Goal: Task Accomplishment & Management: Use online tool/utility

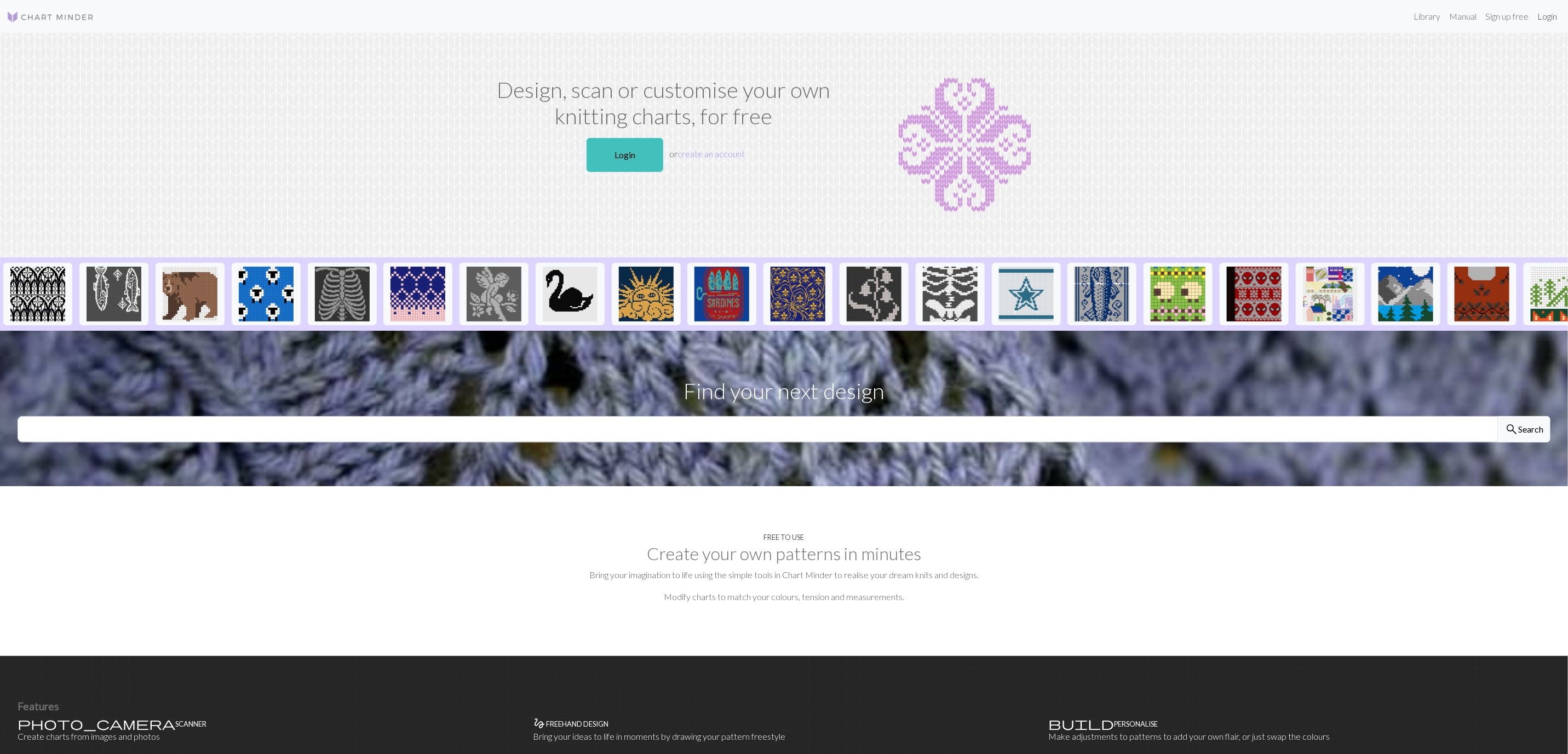
click at [1539, 17] on link "Login" at bounding box center [1547, 16] width 29 height 21
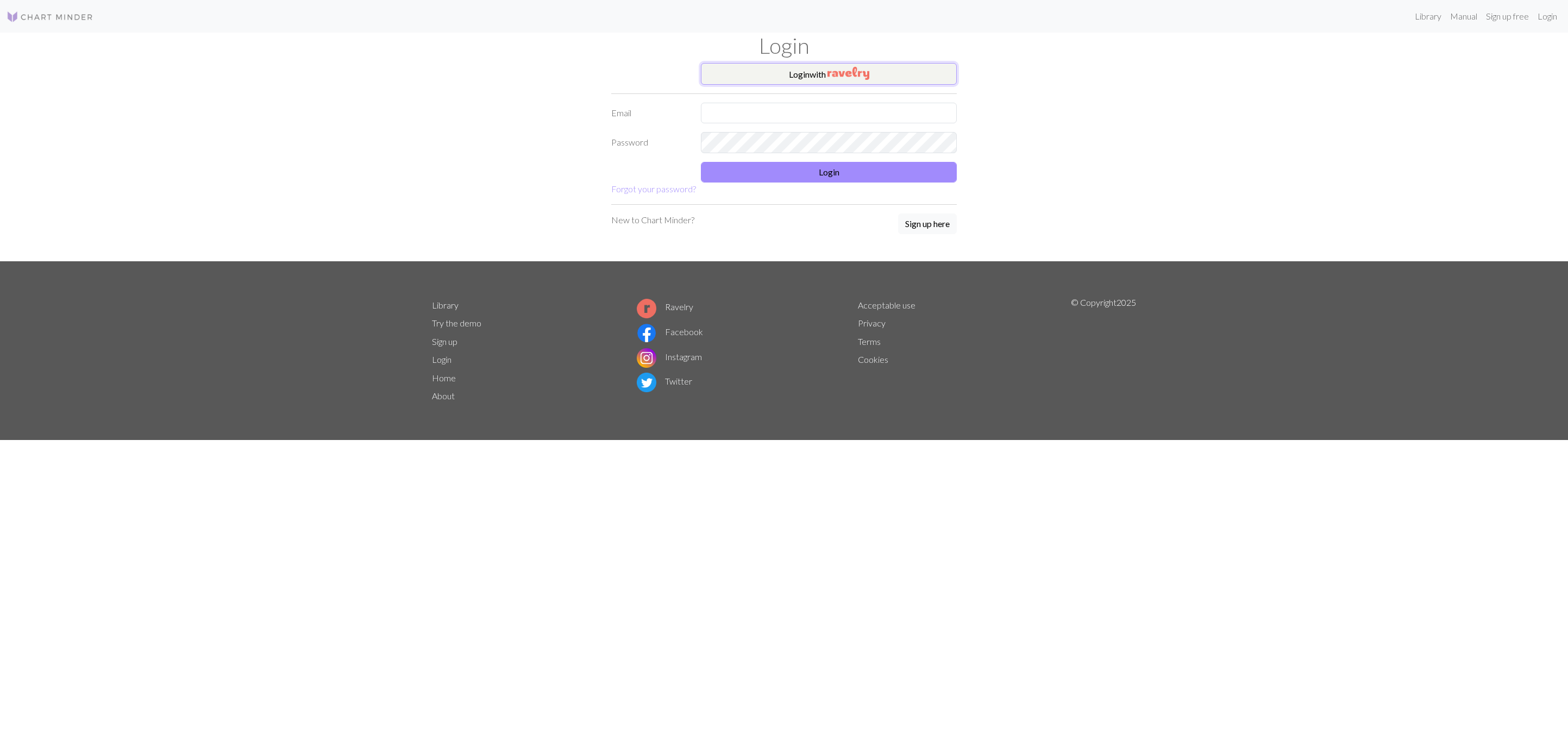
click at [863, 72] on img "button" at bounding box center [847, 73] width 42 height 13
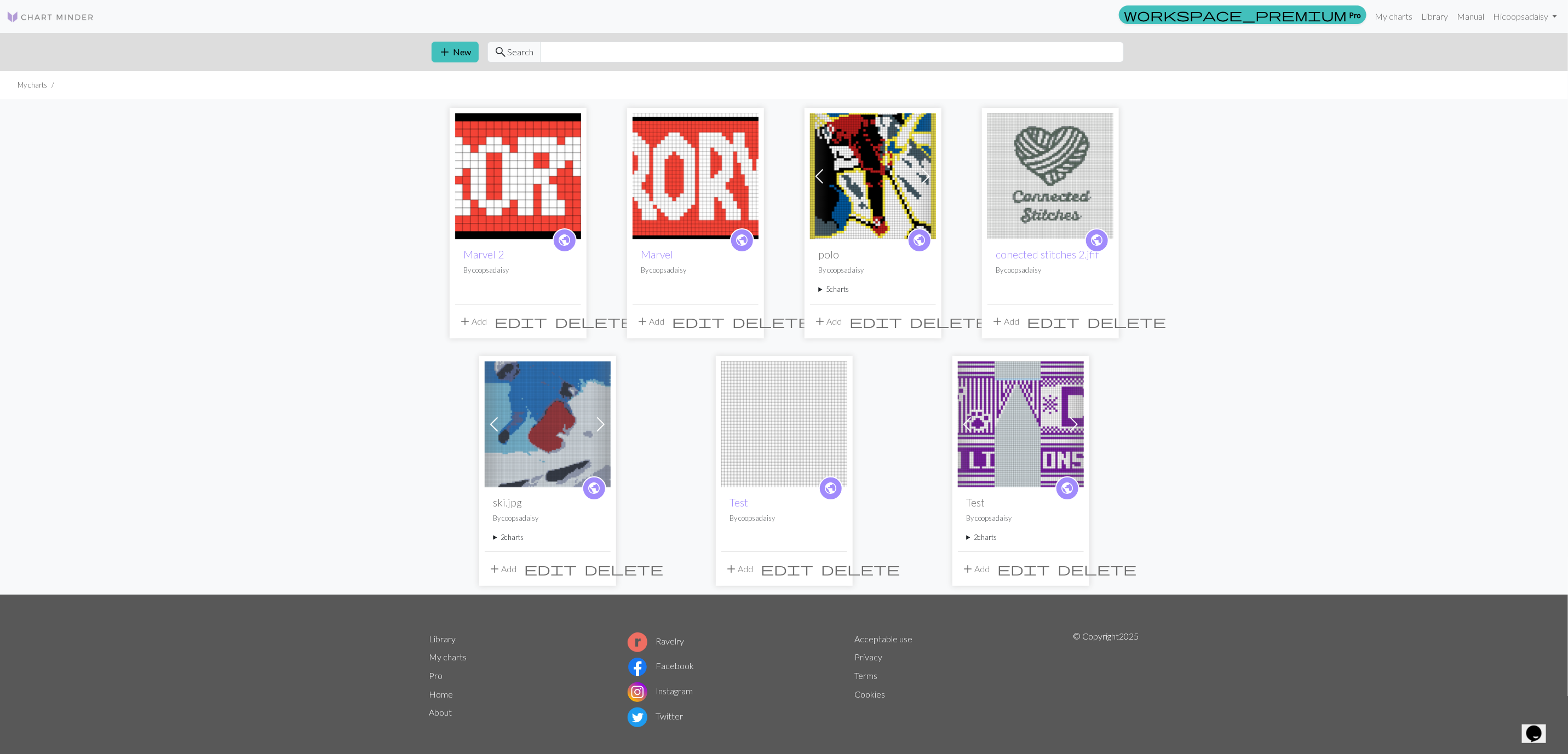
click at [530, 166] on img at bounding box center [518, 176] width 126 height 126
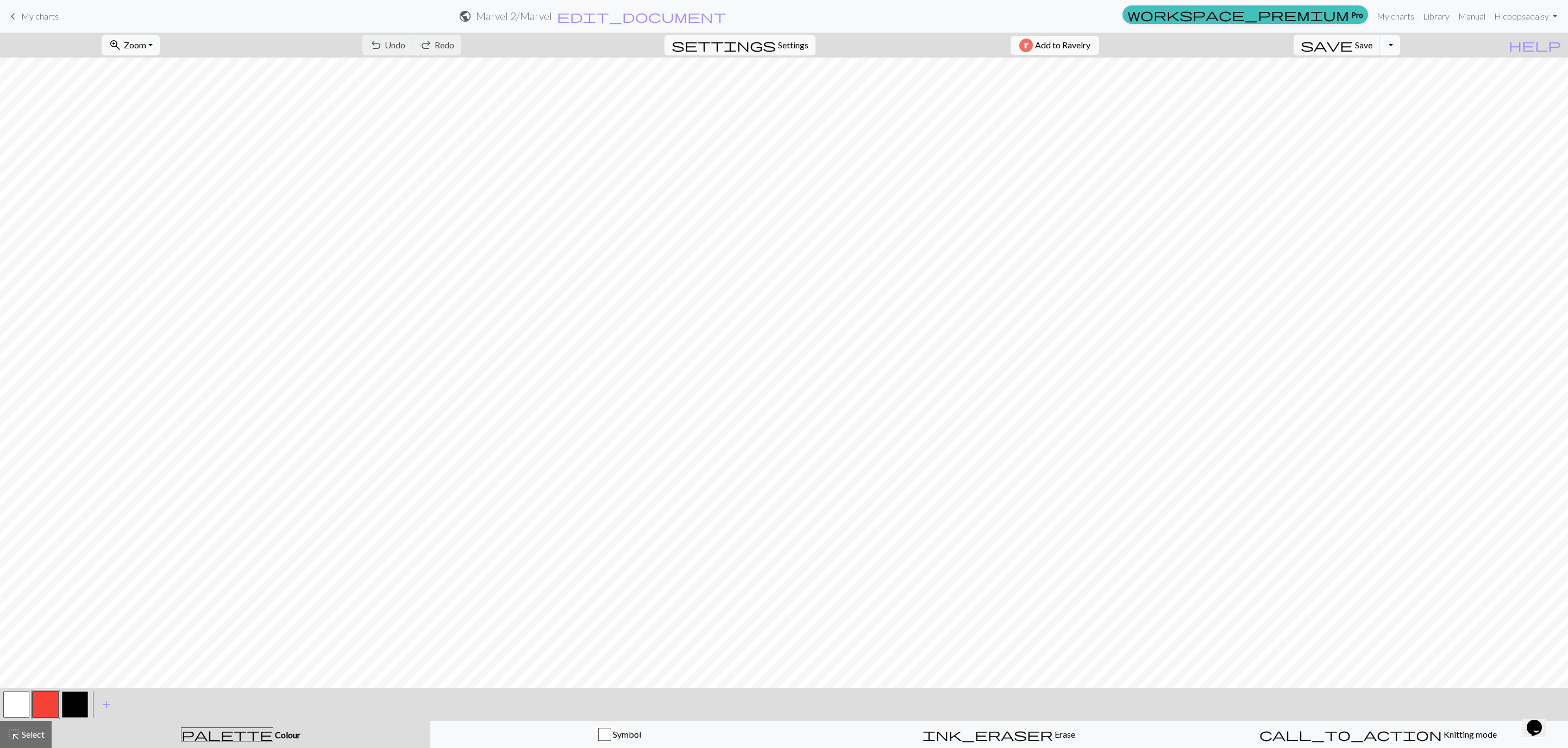
click at [1400, 54] on button "Toggle Dropdown" at bounding box center [1390, 44] width 20 height 20
click at [1399, 90] on button "save_alt Download" at bounding box center [1310, 88] width 179 height 18
click at [752, 31] on button "Download" at bounding box center [757, 35] width 52 height 20
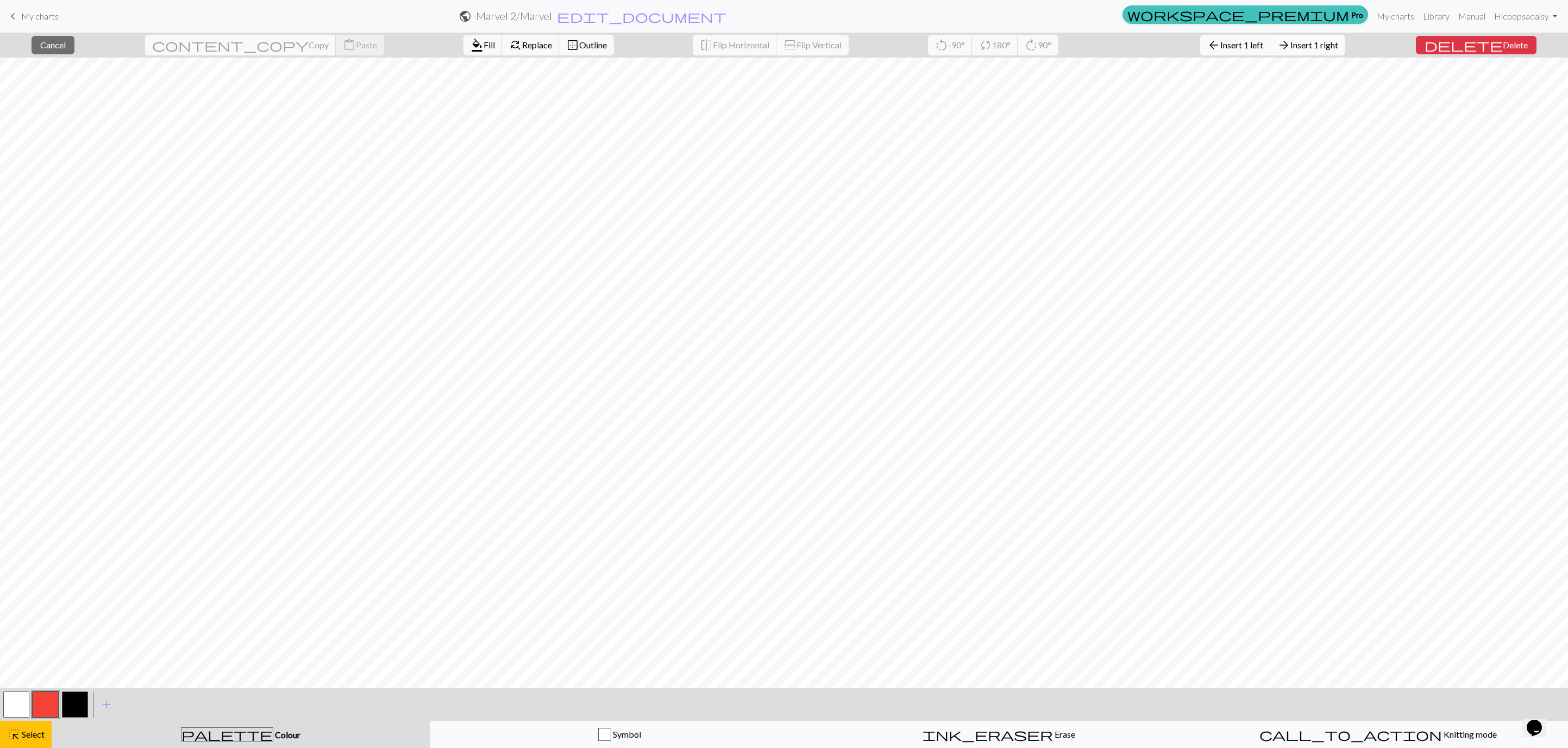
click at [1336, 46] on span "Insert 1 right" at bounding box center [1314, 45] width 48 height 11
click at [1330, 45] on span "Insert 1 right" at bounding box center [1314, 45] width 48 height 11
click at [44, 705] on button "button" at bounding box center [45, 704] width 26 height 26
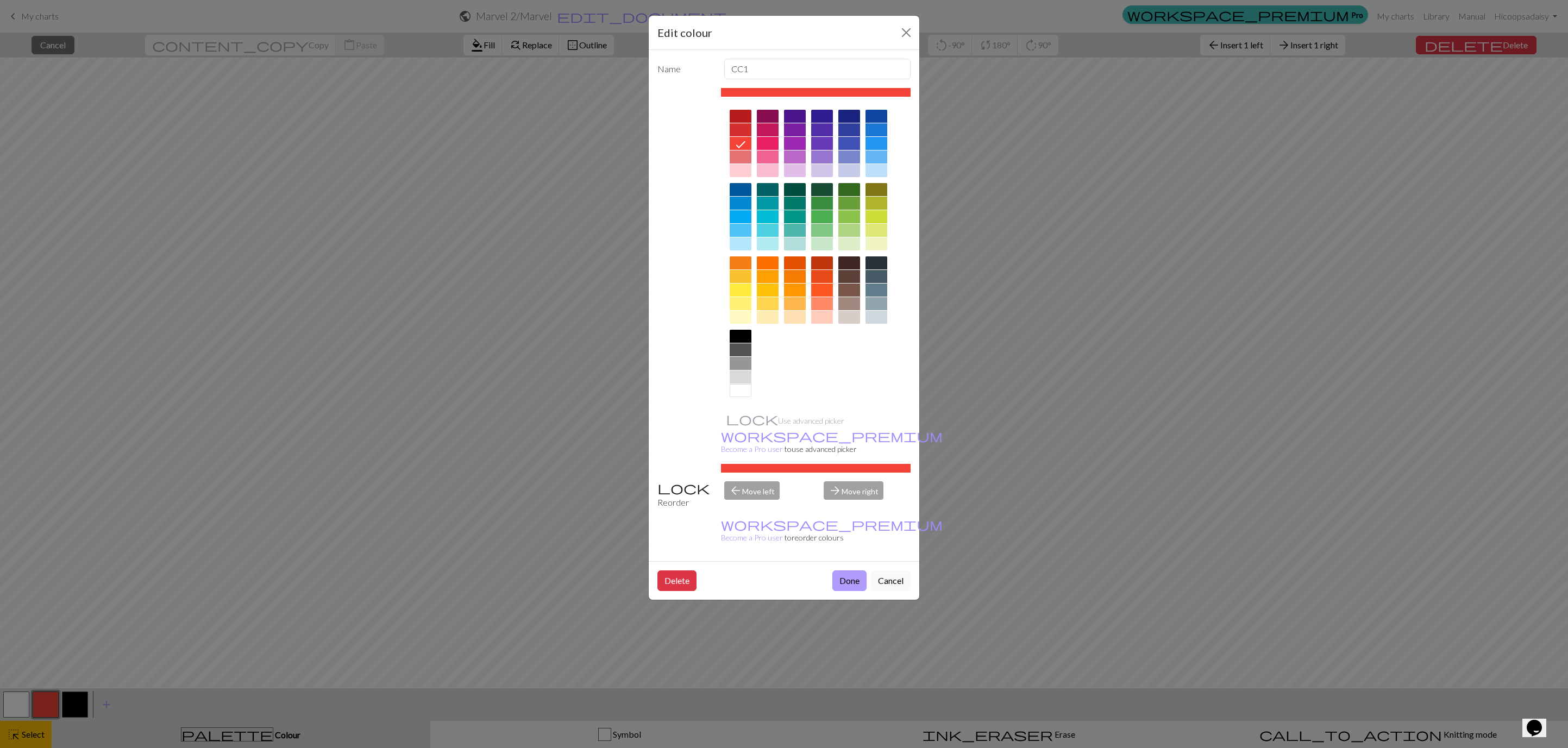
click at [863, 571] on button "Done" at bounding box center [849, 580] width 35 height 20
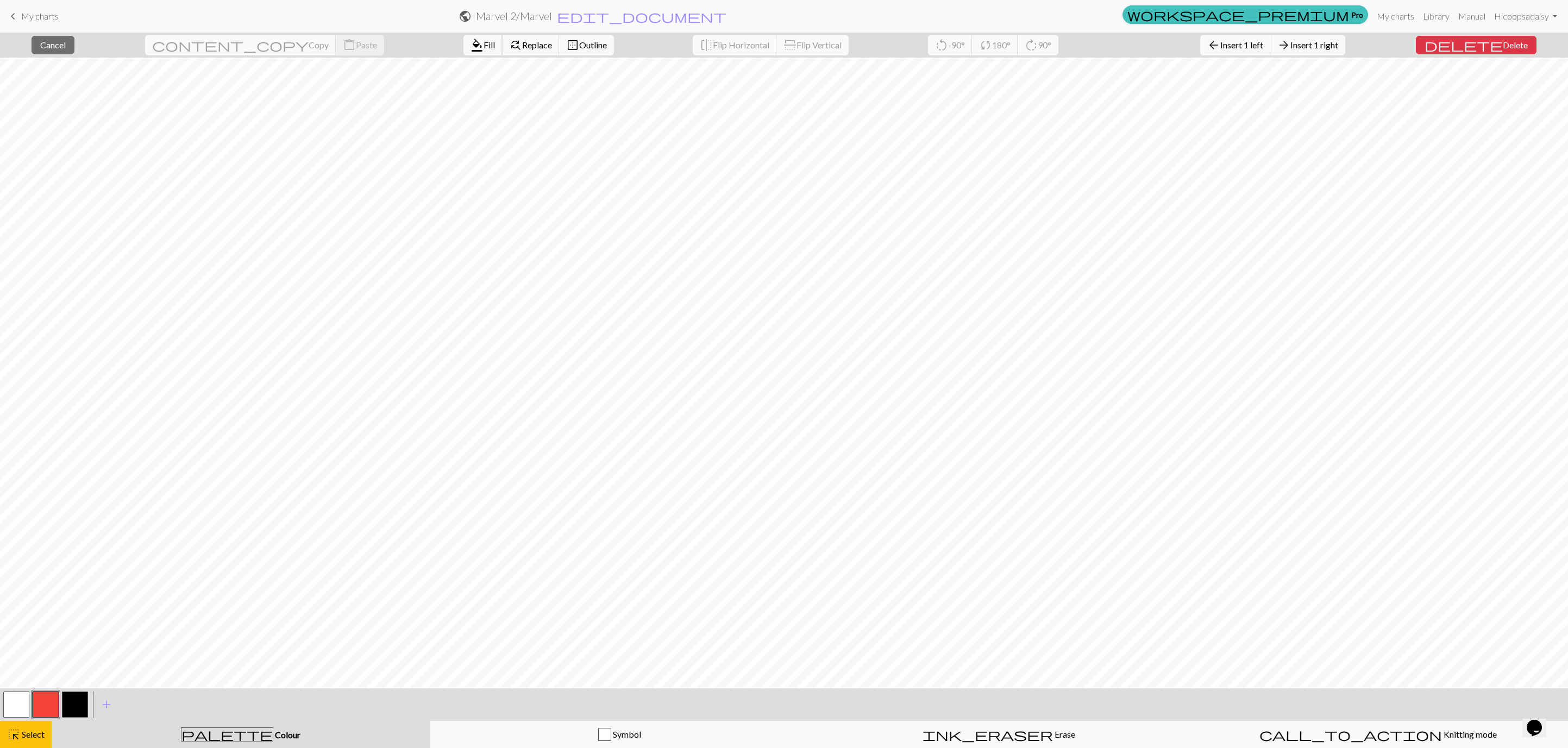
click at [484, 44] on span "Fill" at bounding box center [489, 45] width 12 height 11
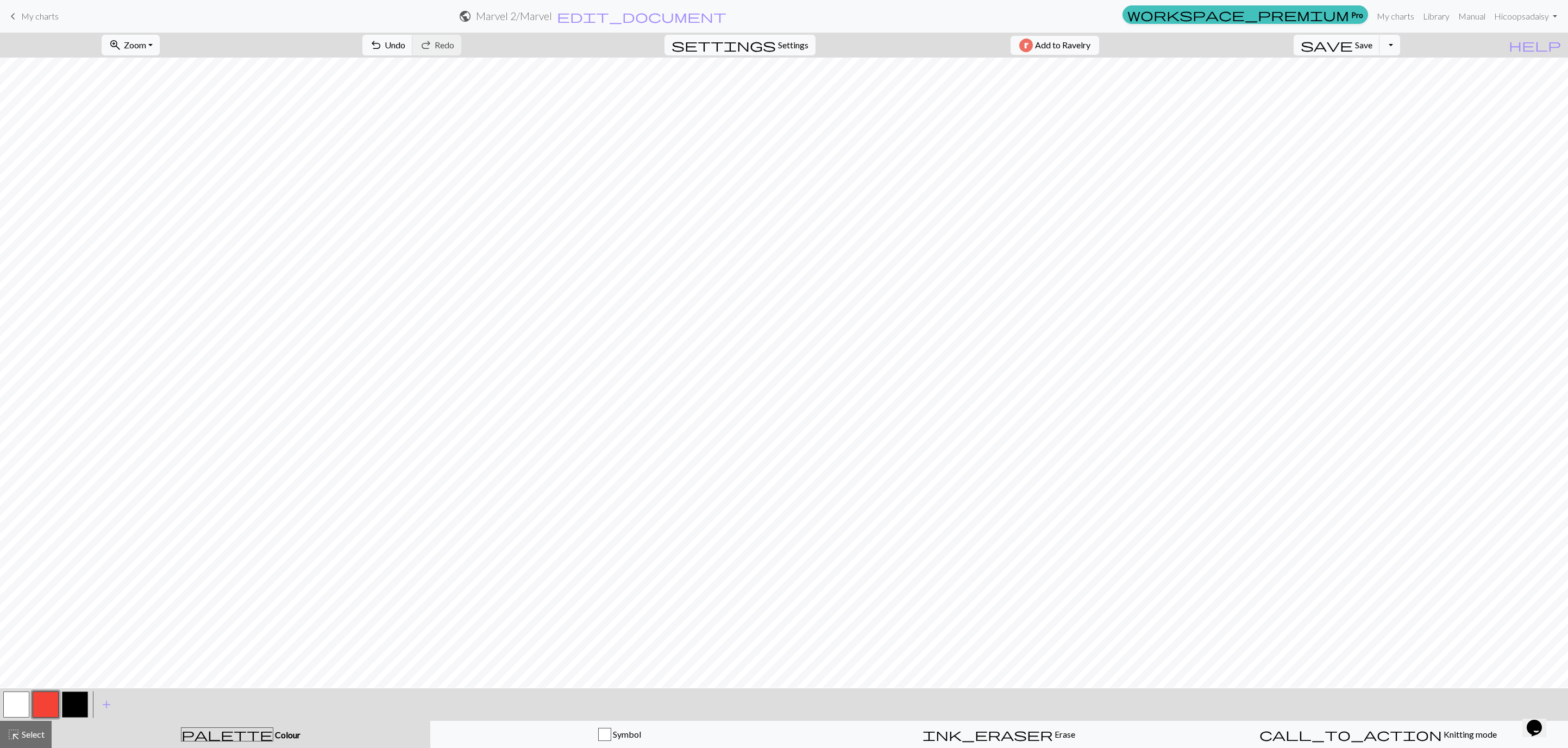
click at [75, 696] on button "button" at bounding box center [75, 704] width 26 height 26
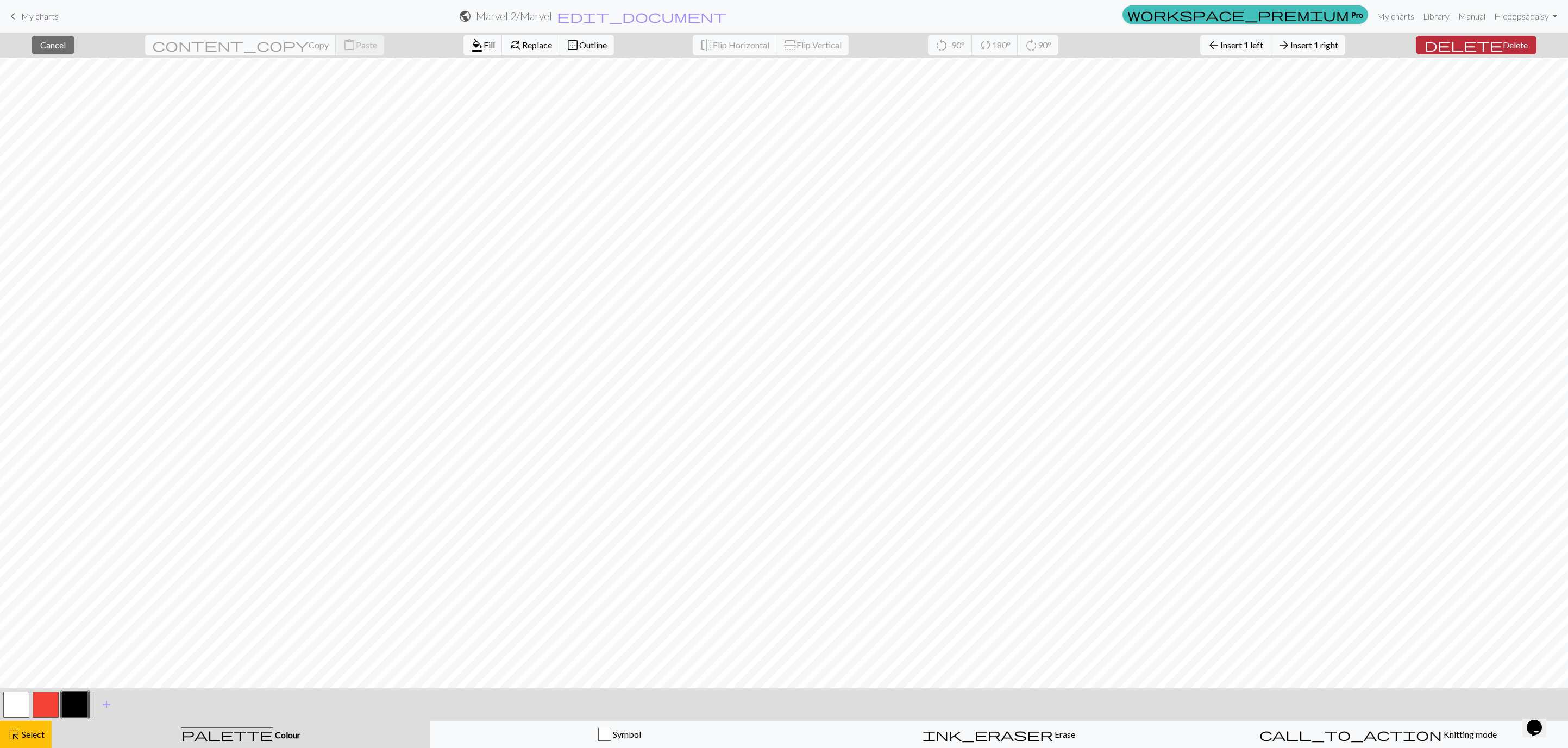
click at [1508, 43] on span "Delete" at bounding box center [1516, 45] width 25 height 11
click at [1250, 43] on span "Insert 1 left" at bounding box center [1241, 45] width 43 height 11
click at [49, 698] on button "button" at bounding box center [45, 704] width 26 height 26
click at [484, 45] on span "Fill" at bounding box center [489, 45] width 12 height 11
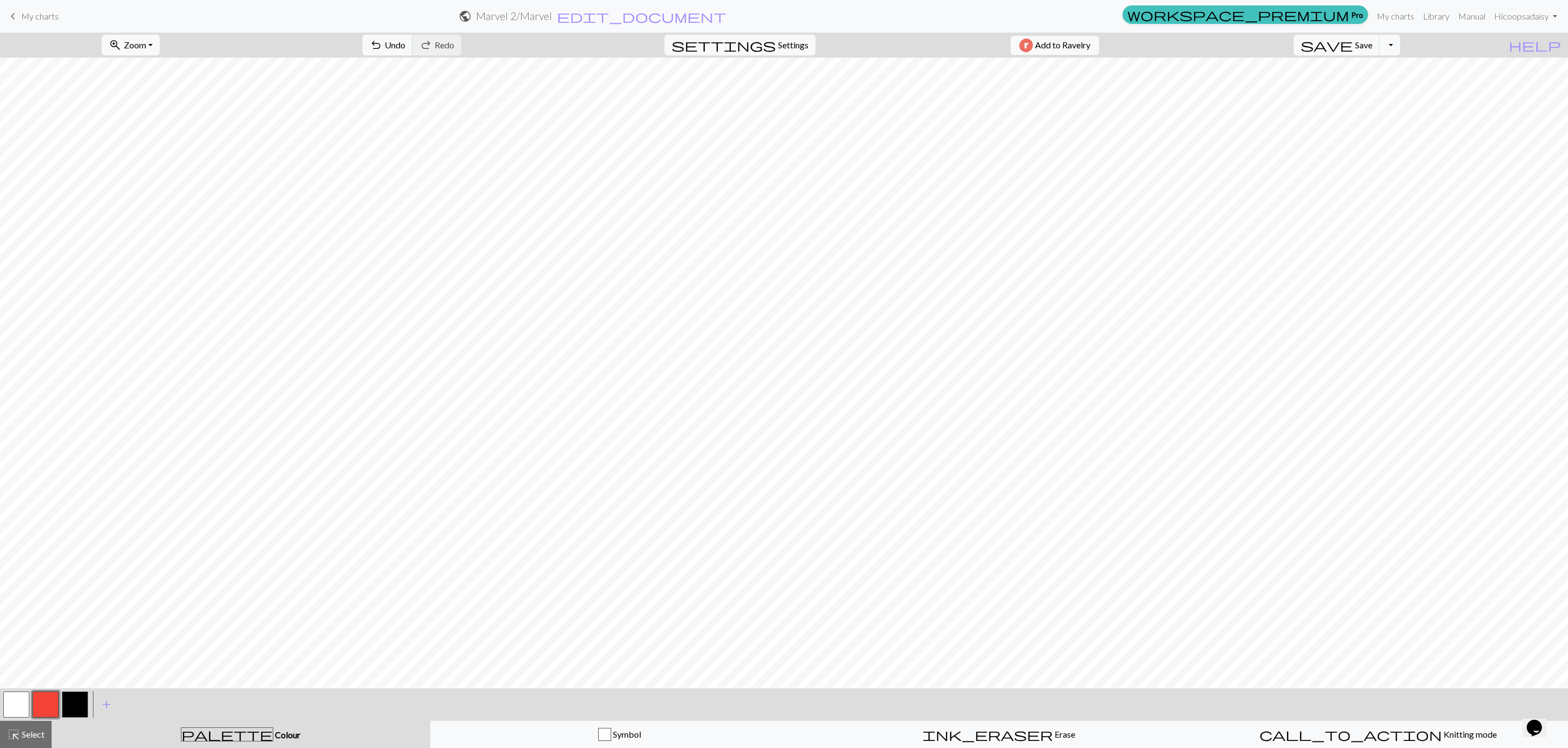
click at [85, 698] on button "button" at bounding box center [75, 704] width 26 height 26
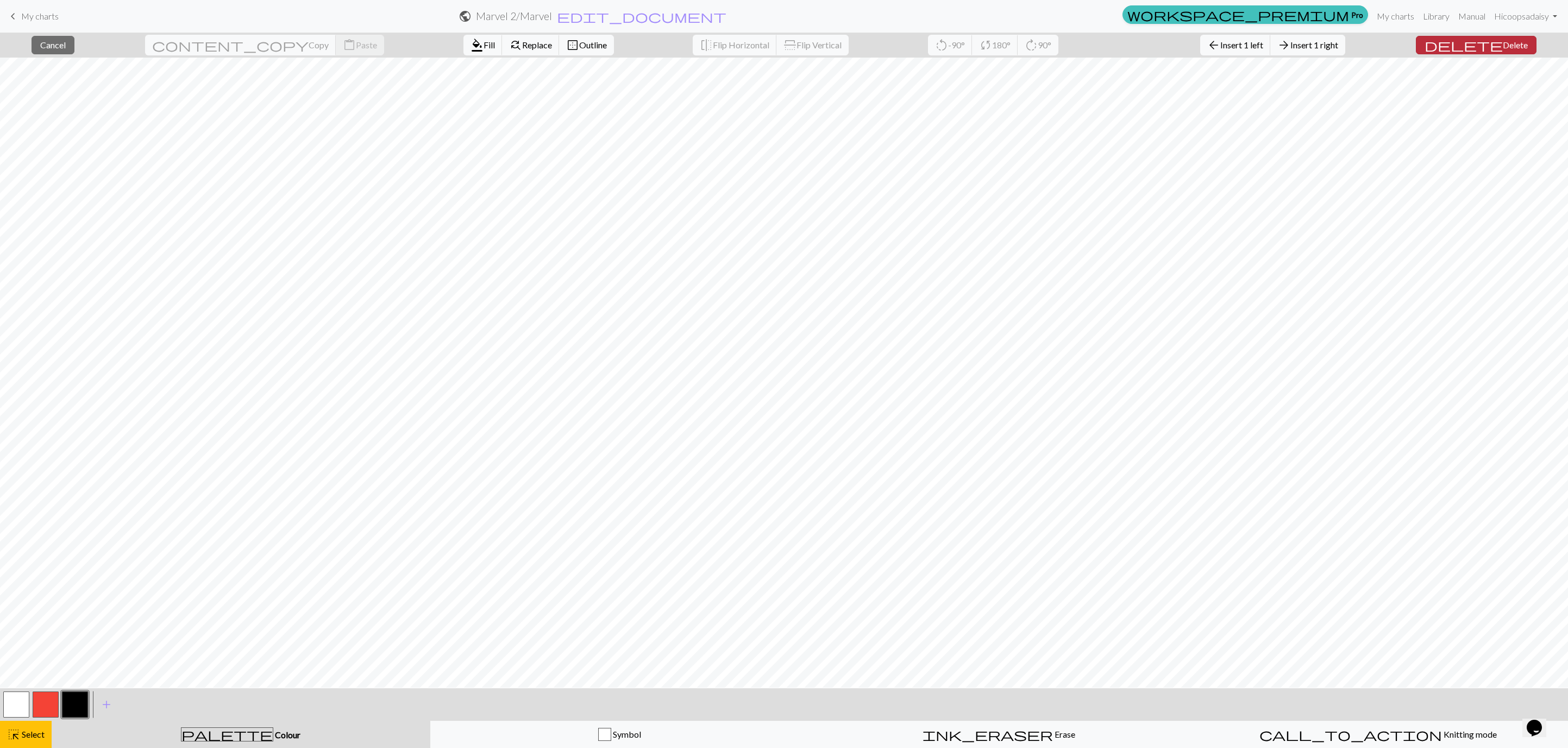
click at [1503, 41] on span "Delete" at bounding box center [1516, 45] width 25 height 11
click at [1503, 44] on span "Delete" at bounding box center [1516, 45] width 25 height 11
click at [1250, 52] on button "arrow_back Insert 1 left" at bounding box center [1236, 44] width 71 height 20
click at [41, 706] on button "button" at bounding box center [45, 704] width 26 height 26
click at [470, 38] on span "format_color_fill" at bounding box center [477, 44] width 13 height 15
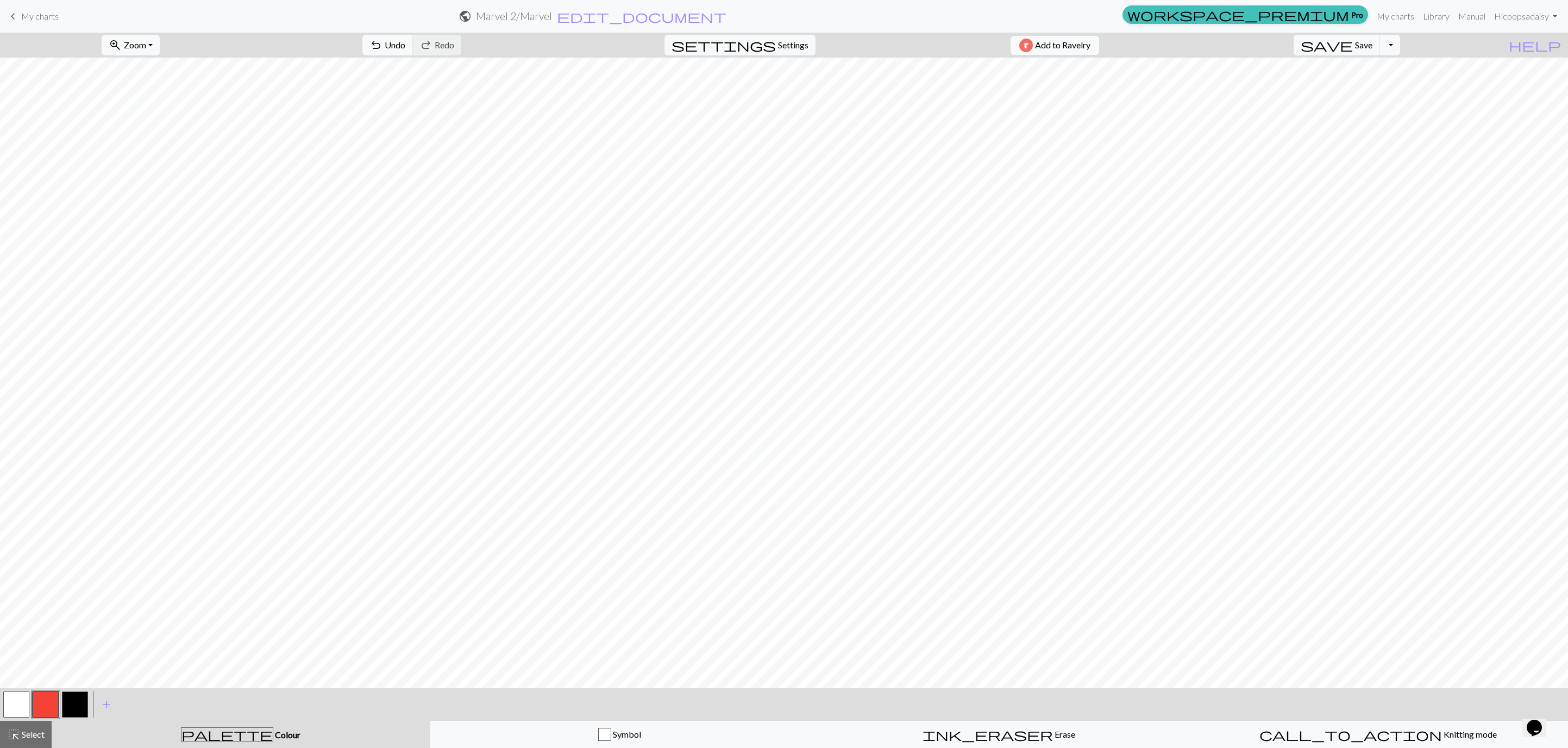
click at [83, 700] on button "button" at bounding box center [75, 704] width 26 height 26
click at [12, 705] on button "button" at bounding box center [16, 704] width 26 height 26
click at [406, 50] on span "Undo" at bounding box center [394, 45] width 20 height 11
click at [43, 708] on button "button" at bounding box center [45, 704] width 26 height 26
click at [25, 705] on button "button" at bounding box center [16, 704] width 26 height 26
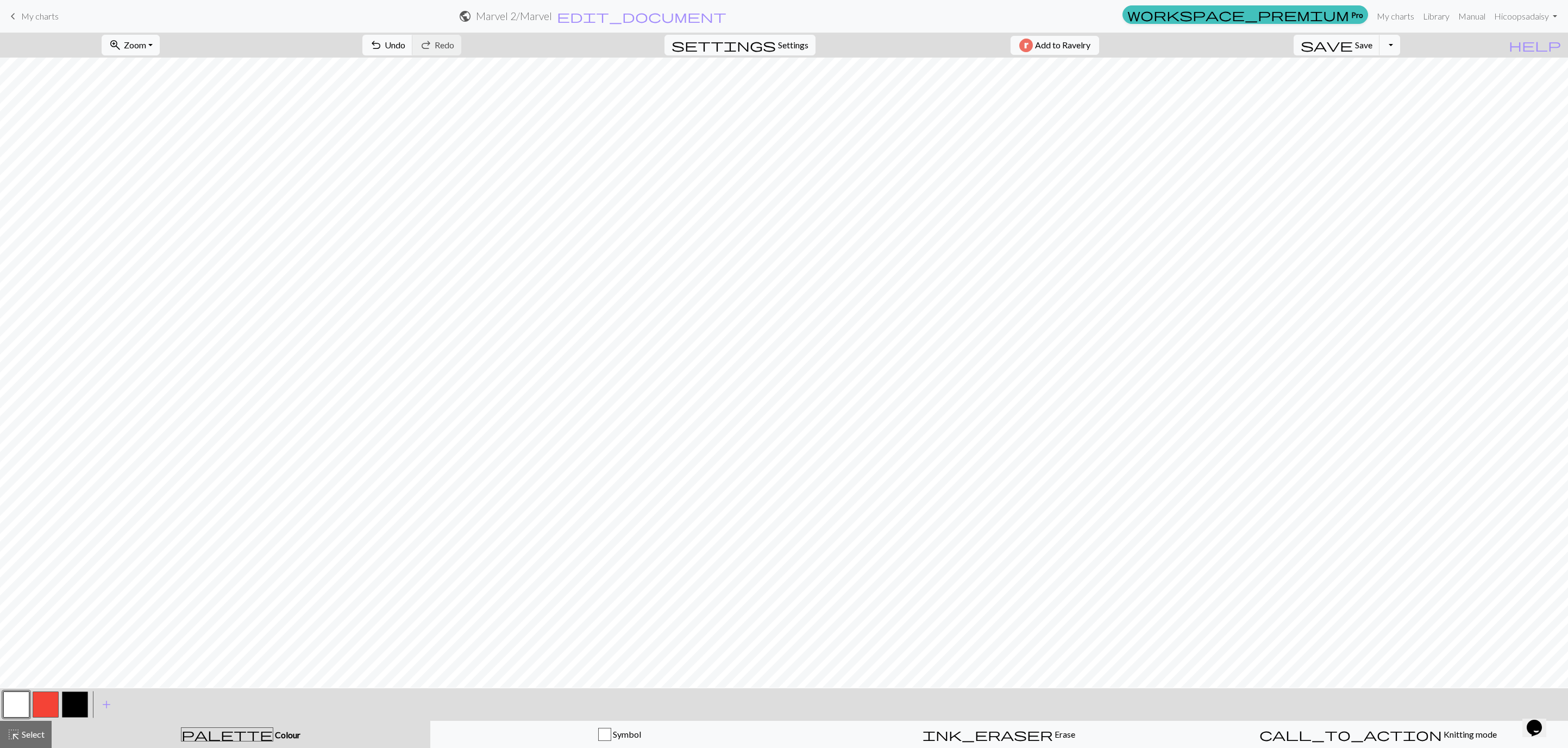
click at [43, 698] on button "button" at bounding box center [45, 704] width 26 height 26
click at [406, 43] on span "Undo" at bounding box center [394, 45] width 20 height 11
click at [413, 48] on button "undo Undo Undo" at bounding box center [387, 44] width 51 height 20
click at [382, 46] on span "undo" at bounding box center [375, 44] width 13 height 15
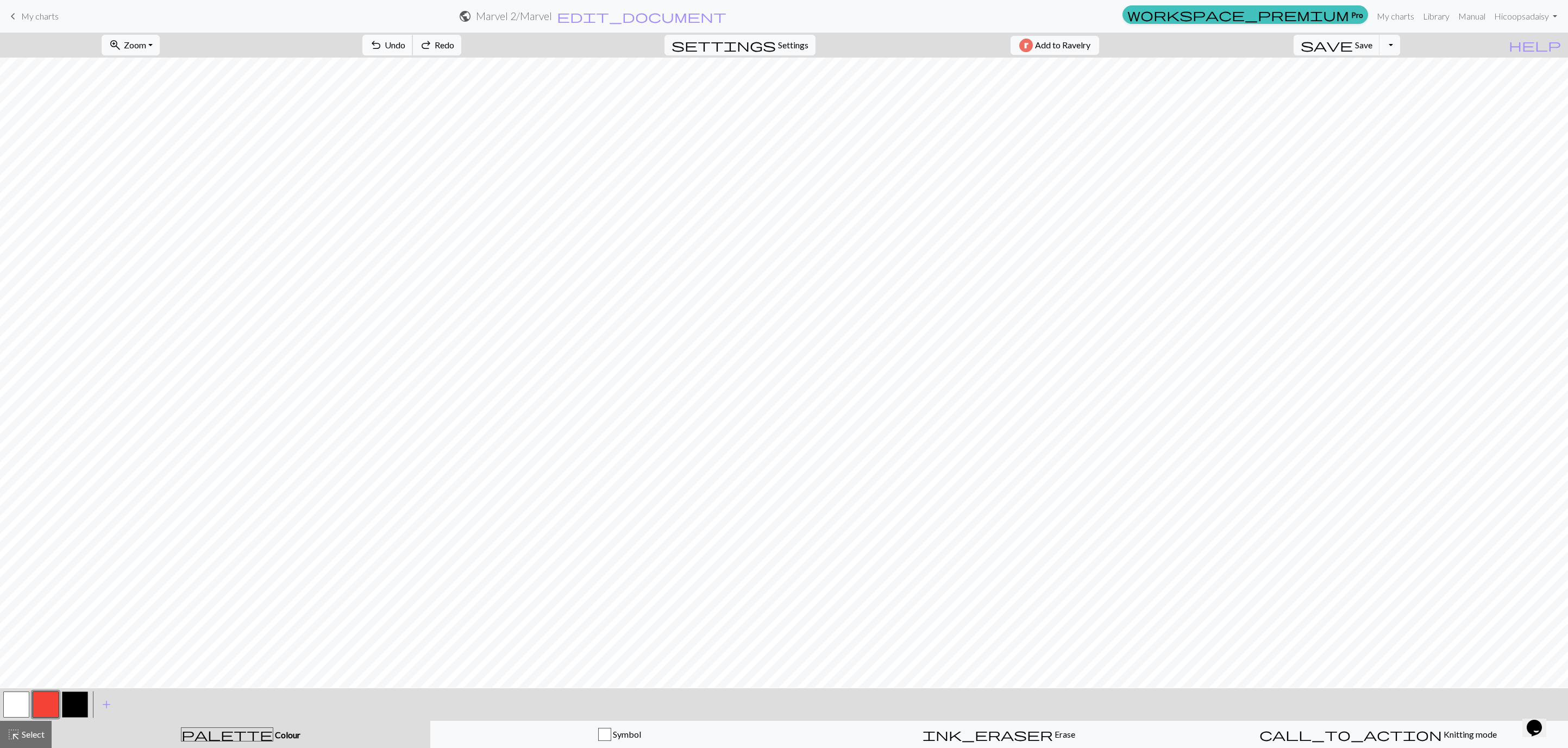
click at [382, 46] on span "undo" at bounding box center [375, 44] width 13 height 15
click at [51, 705] on button "button" at bounding box center [45, 704] width 26 height 26
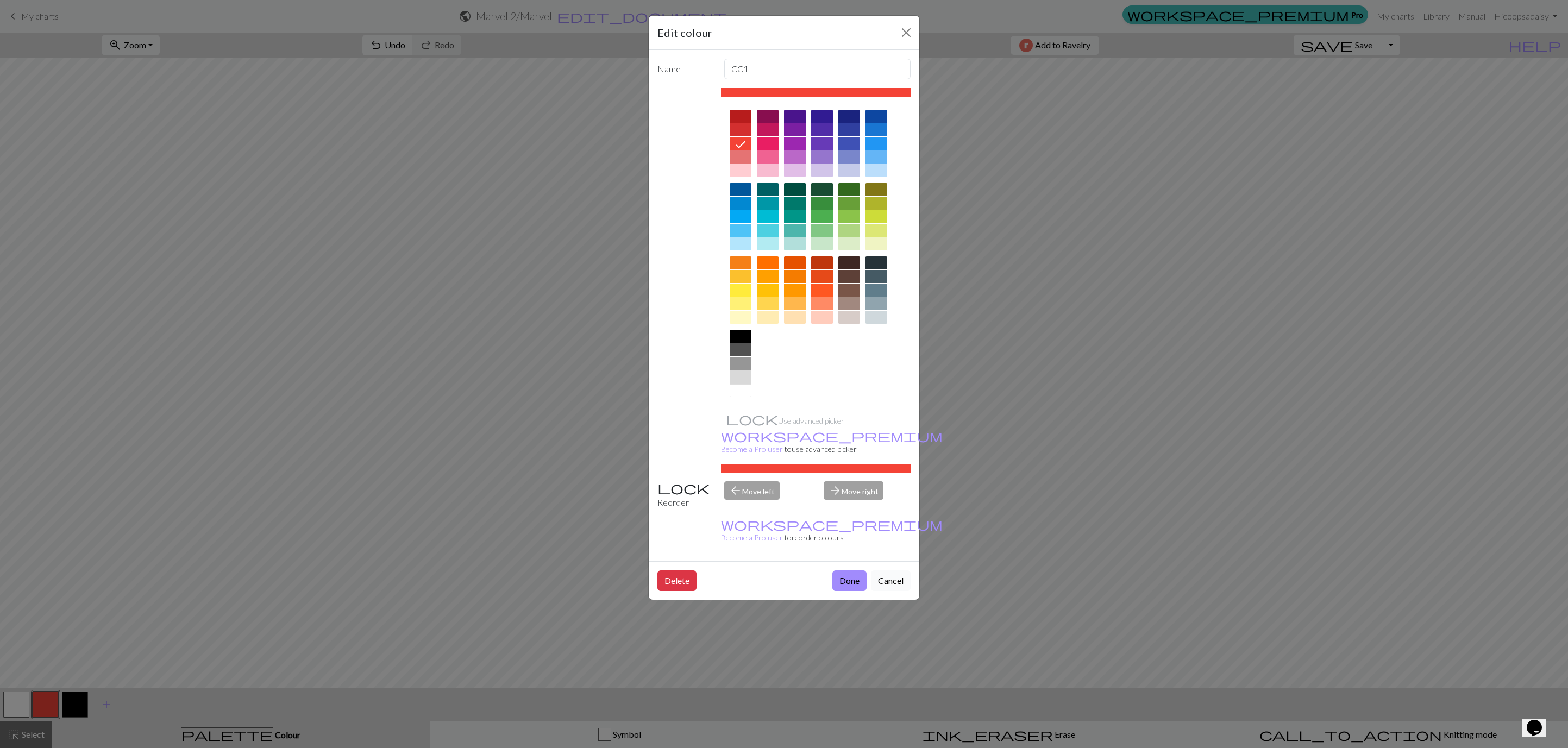
click at [894, 571] on button "Cancel" at bounding box center [890, 580] width 40 height 20
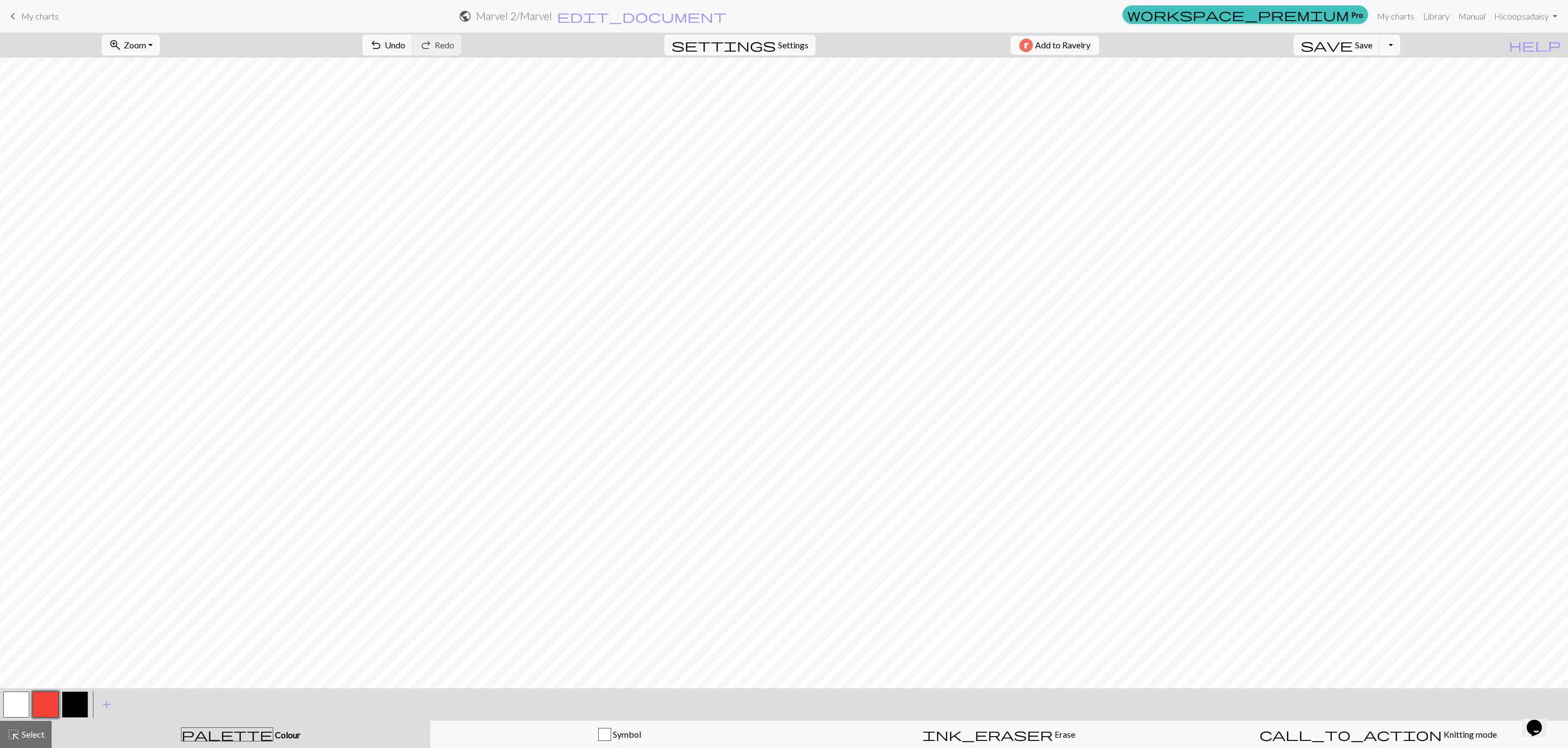
click at [23, 700] on button "button" at bounding box center [16, 704] width 26 height 26
click at [55, 705] on button "button" at bounding box center [45, 704] width 26 height 26
drag, startPoint x: 15, startPoint y: 701, endPoint x: 56, endPoint y: 689, distance: 42.7
click at [35, 693] on div at bounding box center [45, 705] width 88 height 29
click at [21, 707] on button "button" at bounding box center [16, 704] width 26 height 26
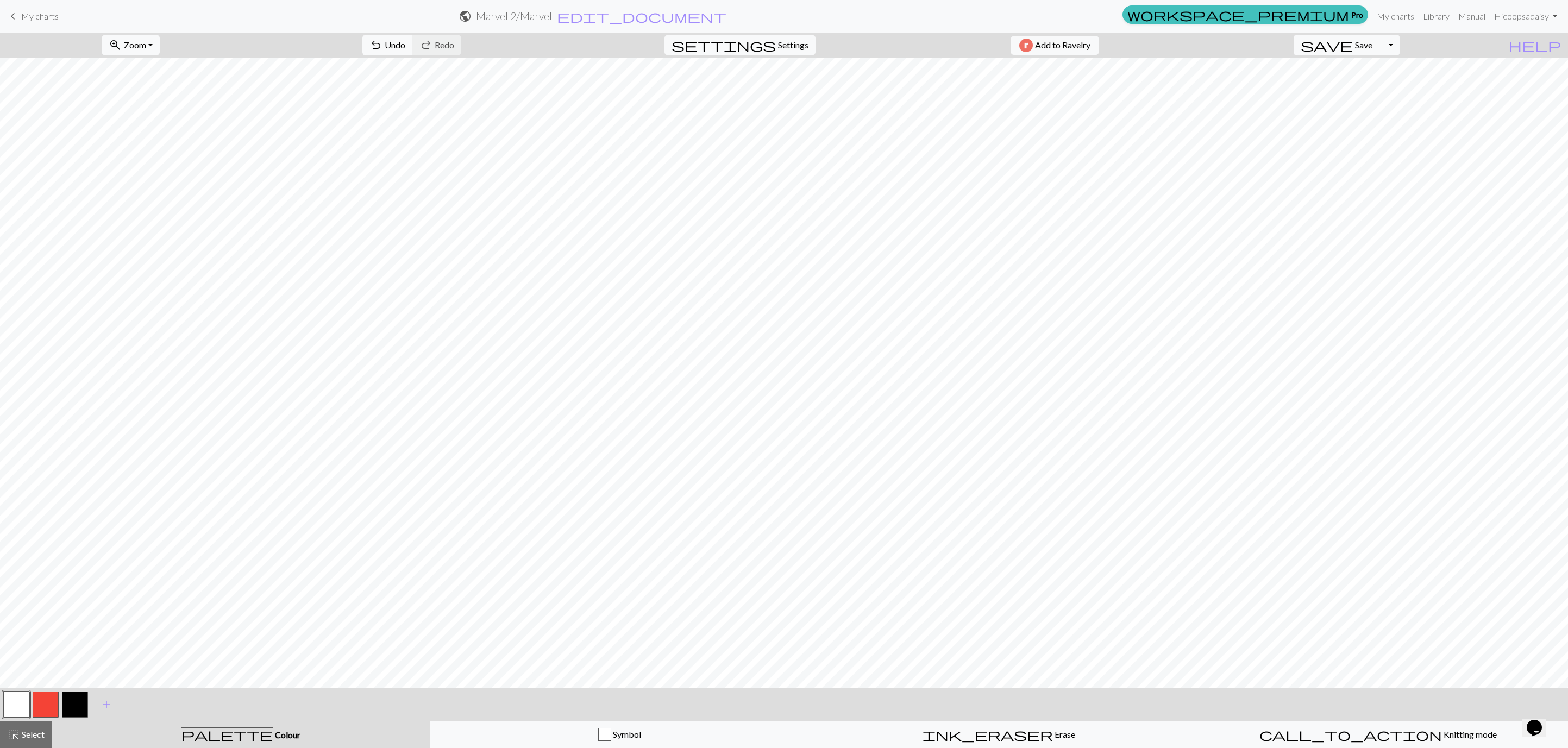
click at [42, 705] on button "button" at bounding box center [45, 704] width 26 height 26
click at [382, 43] on span "undo" at bounding box center [375, 44] width 13 height 15
click at [1400, 51] on button "Toggle Dropdown" at bounding box center [1390, 44] width 20 height 20
click at [1399, 83] on button "save_alt Download" at bounding box center [1310, 88] width 179 height 18
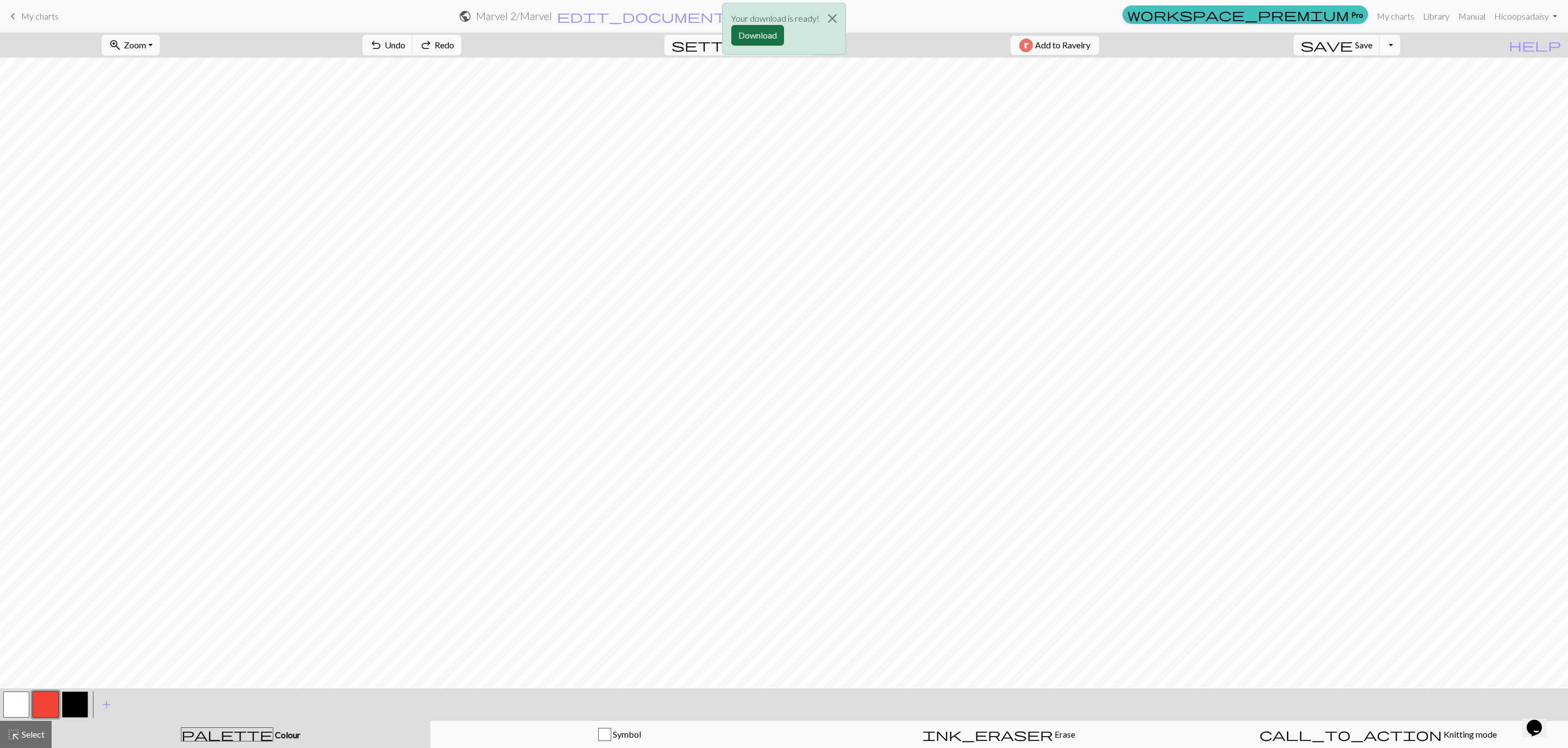
click at [764, 28] on button "Download" at bounding box center [757, 35] width 52 height 20
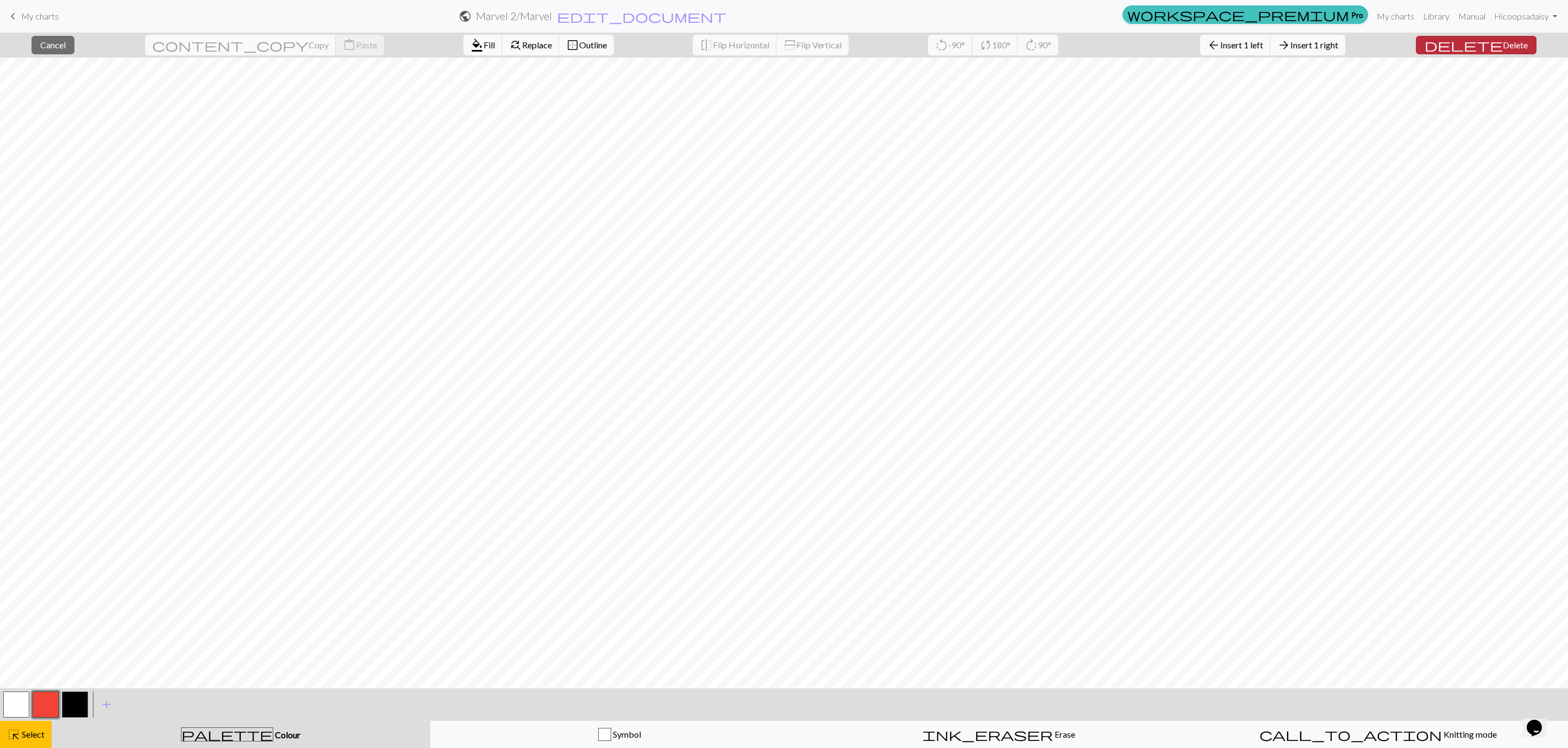
click at [1486, 46] on span "delete" at bounding box center [1463, 44] width 78 height 15
click at [1259, 52] on button "arrow_back Insert 1 left" at bounding box center [1236, 44] width 71 height 20
click at [484, 46] on span "Fill" at bounding box center [489, 45] width 12 height 11
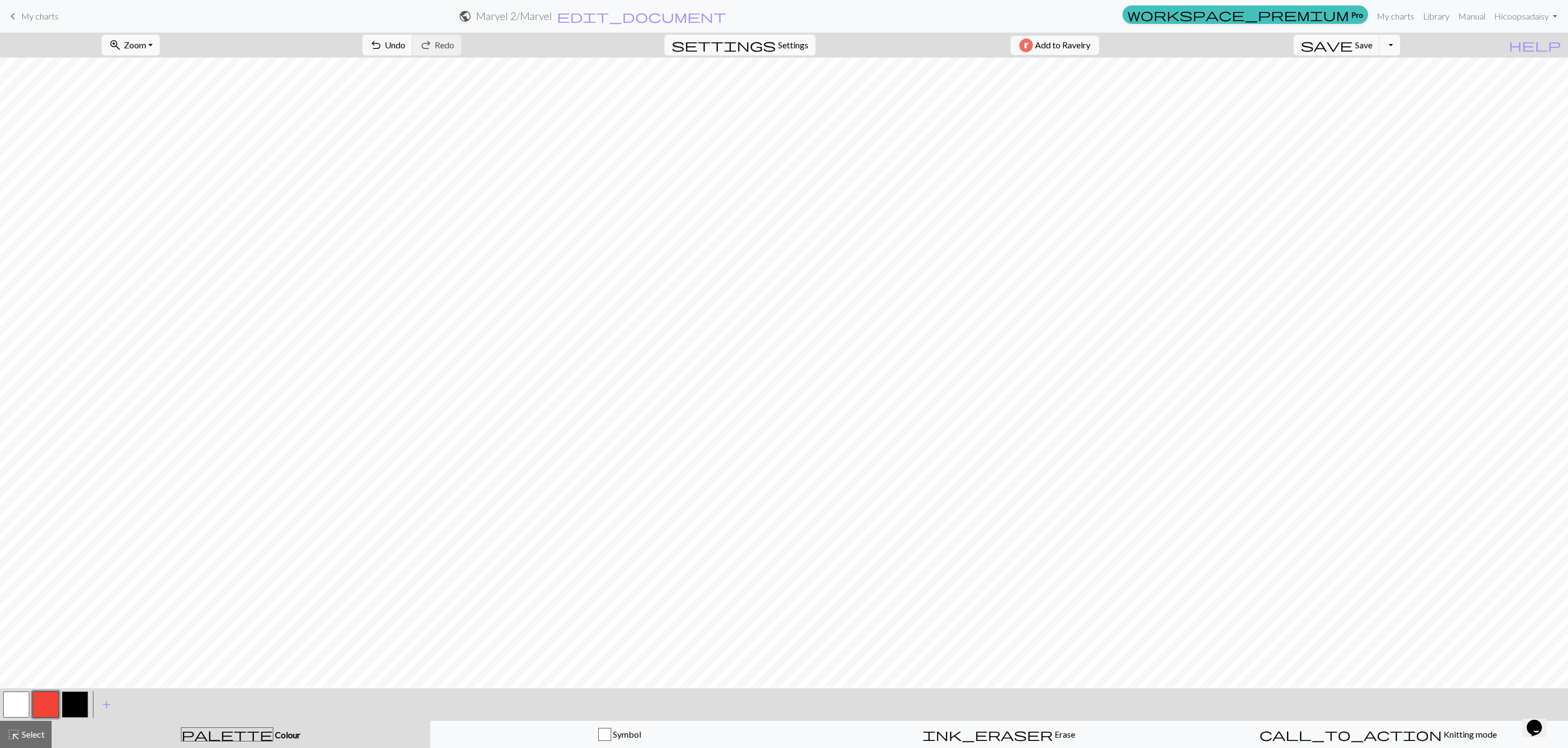
click at [38, 703] on button "button" at bounding box center [45, 704] width 26 height 26
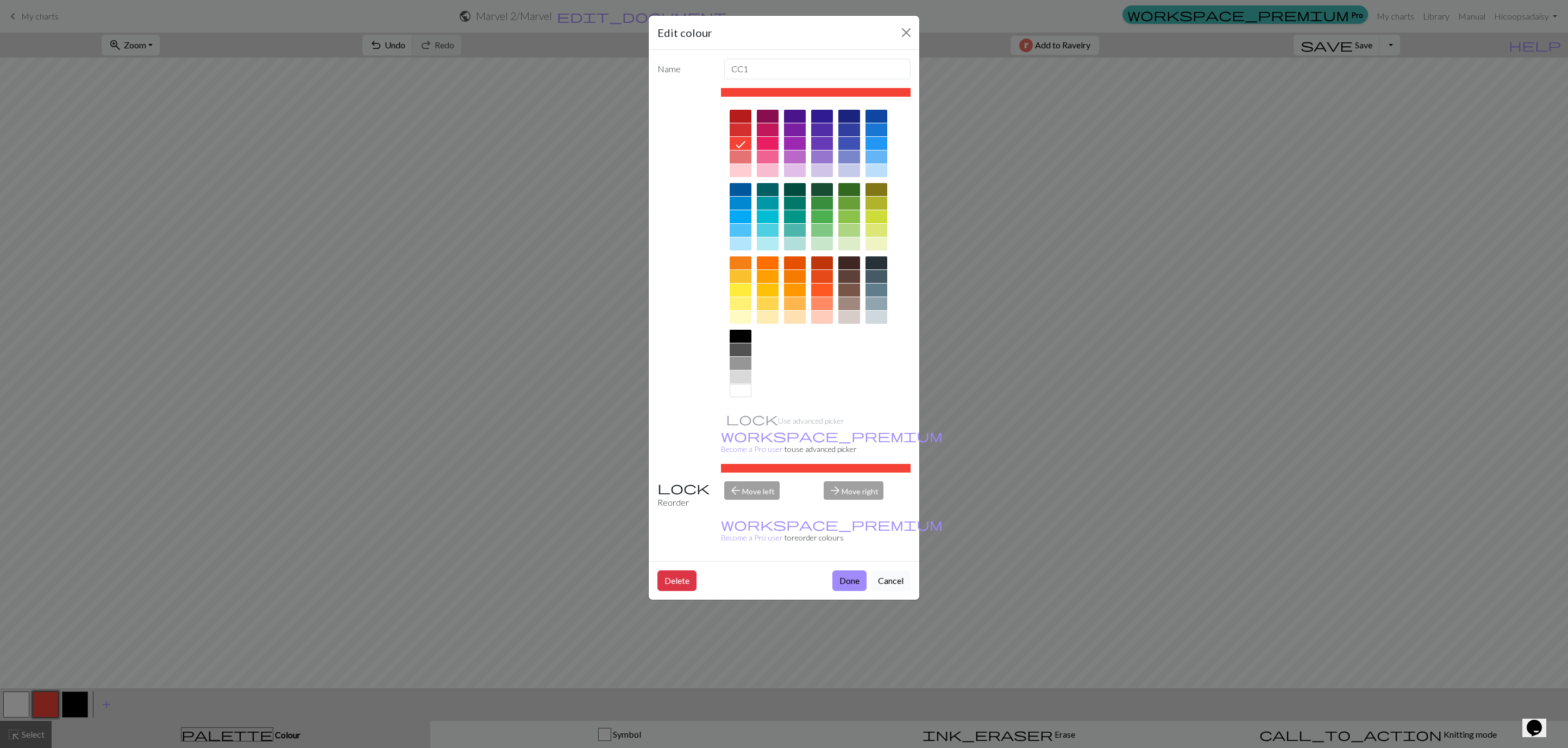
click at [896, 571] on button "Cancel" at bounding box center [890, 580] width 40 height 20
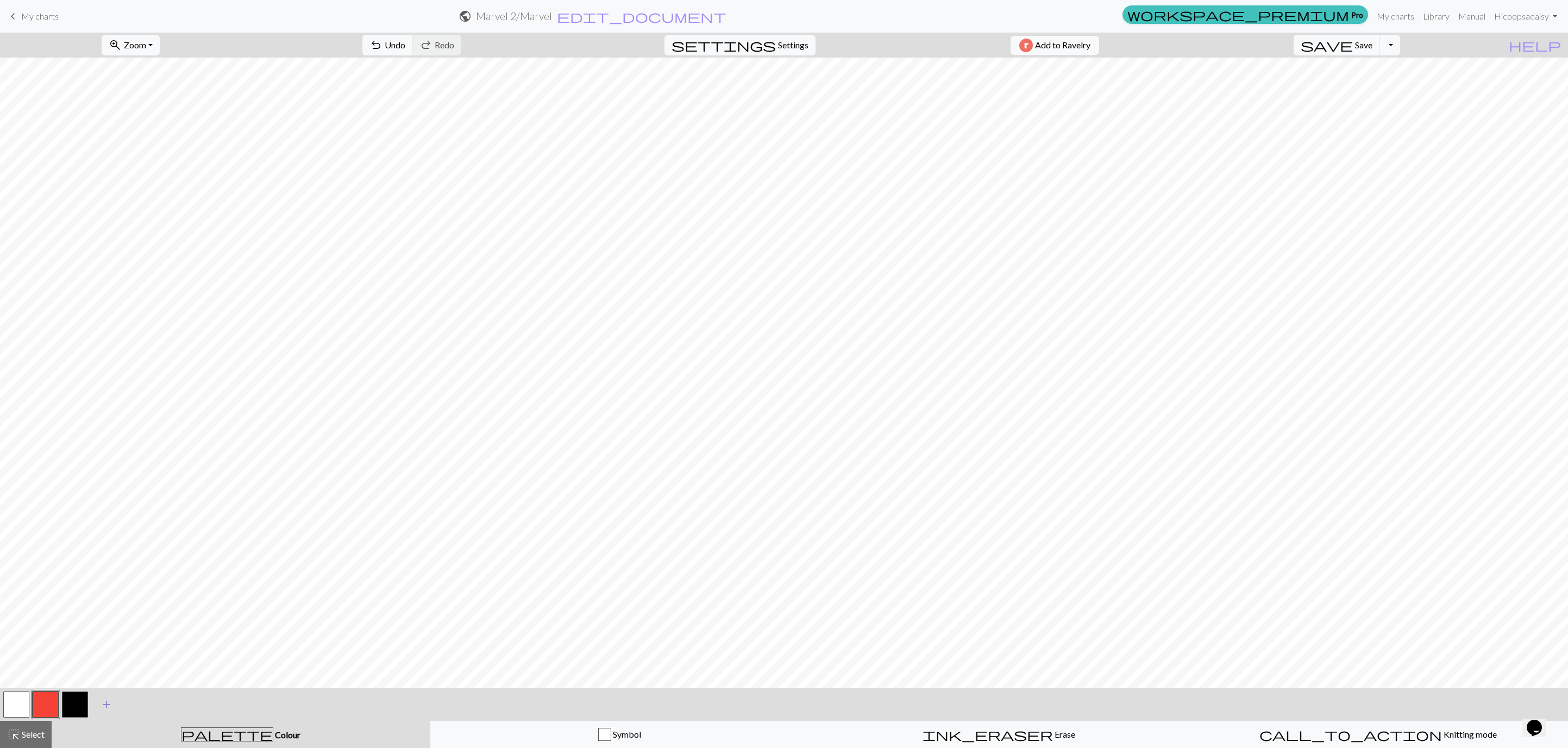
drag, startPoint x: 77, startPoint y: 705, endPoint x: 95, endPoint y: 695, distance: 20.6
click at [86, 699] on button "button" at bounding box center [75, 704] width 26 height 26
click at [413, 52] on button "undo Undo Undo" at bounding box center [387, 44] width 51 height 20
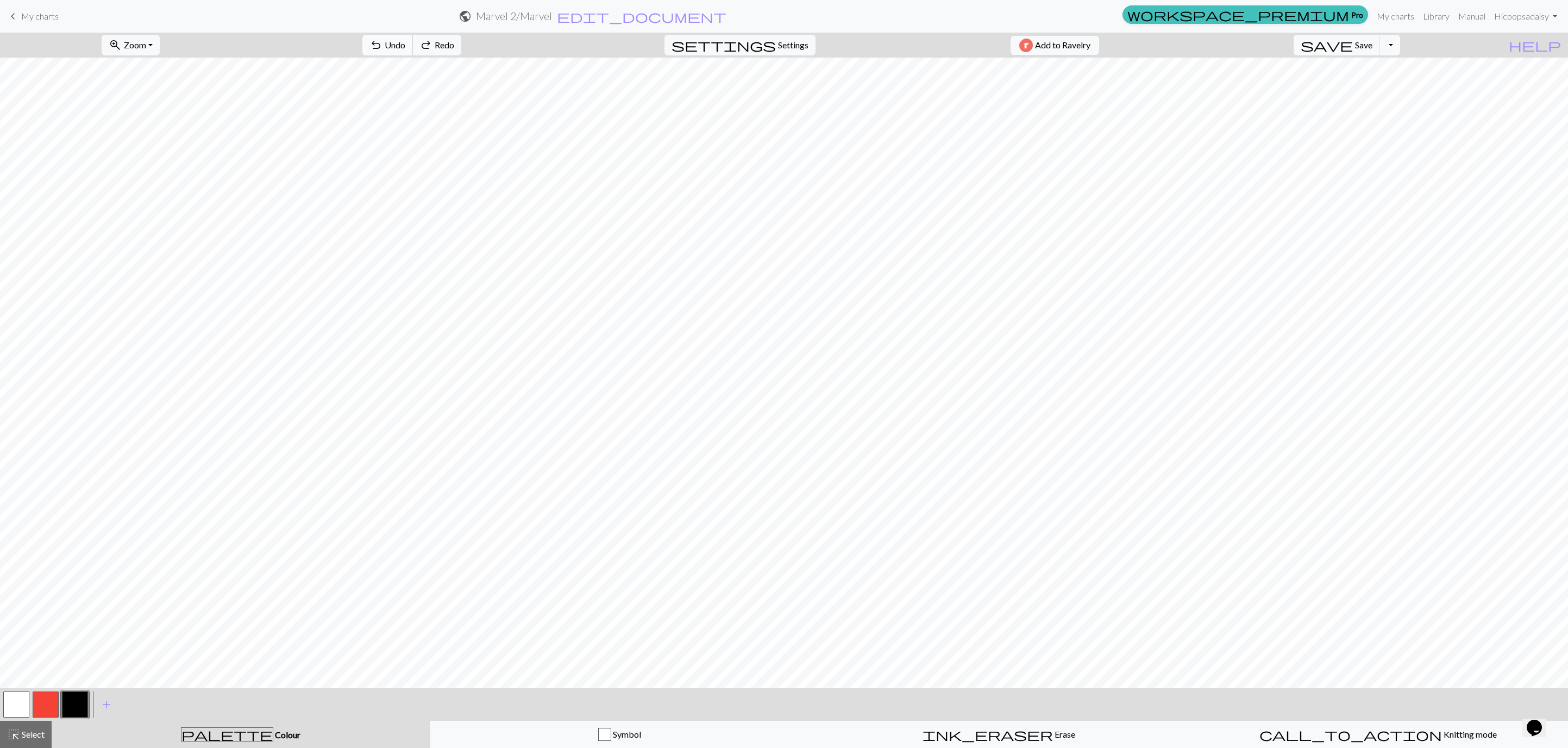
click at [413, 52] on button "undo Undo Undo" at bounding box center [387, 44] width 51 height 20
click at [1400, 46] on button "Toggle Dropdown" at bounding box center [1390, 44] width 20 height 20
click at [1399, 69] on button "file_copy Save a copy" at bounding box center [1310, 70] width 179 height 18
click at [18, 703] on button "button" at bounding box center [16, 704] width 26 height 26
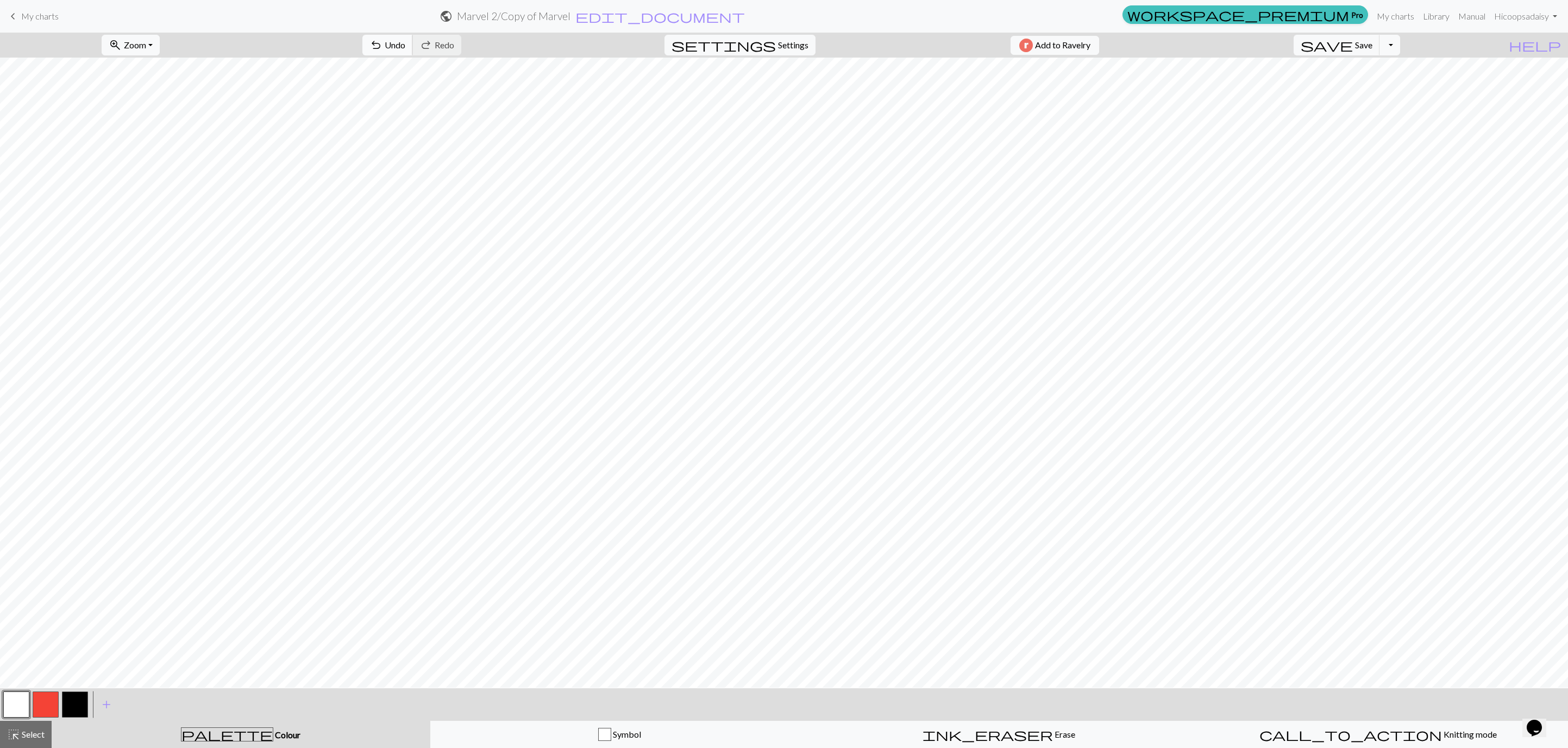
click at [382, 48] on span "undo" at bounding box center [375, 44] width 13 height 15
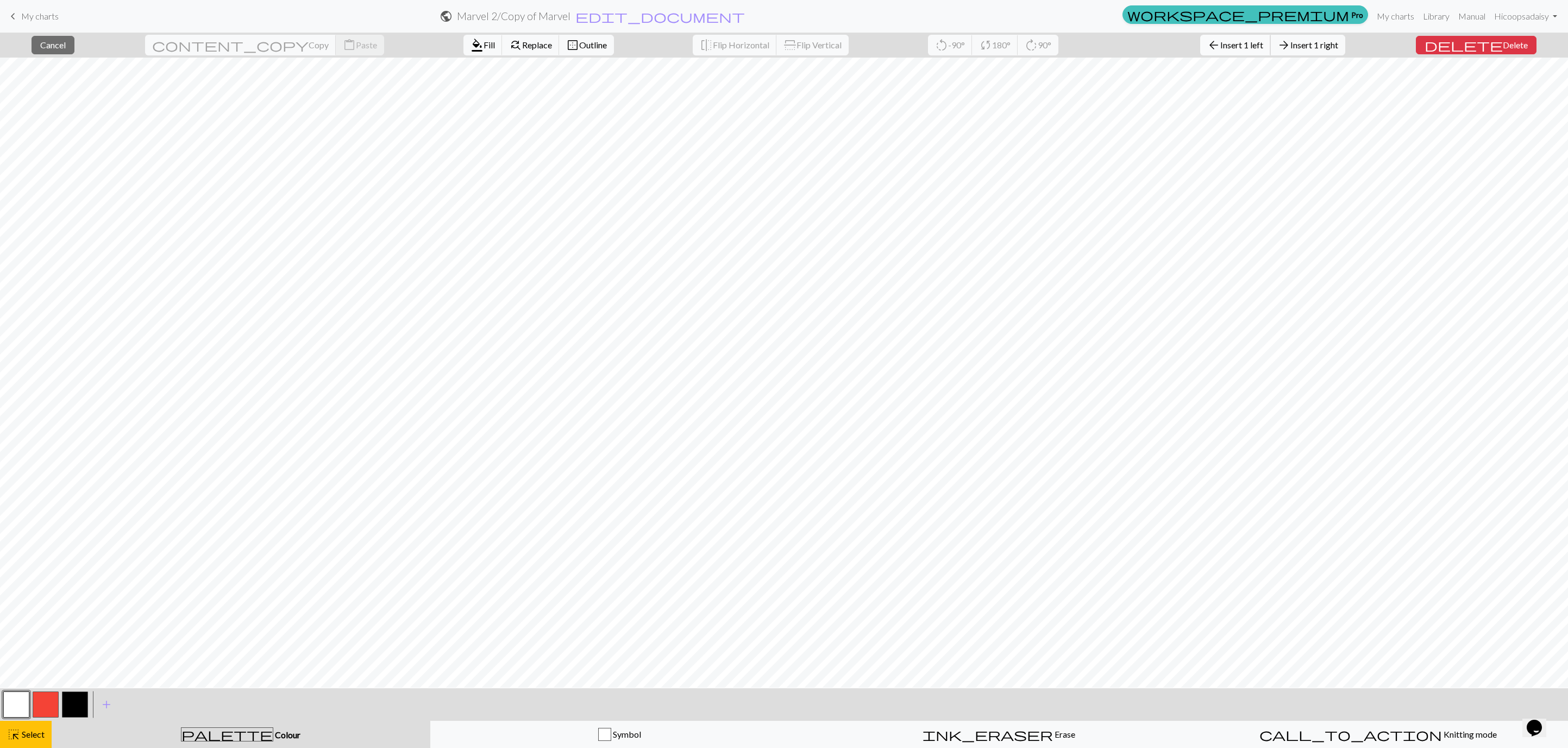
click at [1245, 44] on span "Insert 1 left" at bounding box center [1241, 45] width 43 height 11
click at [1503, 50] on span "Delete" at bounding box center [1516, 45] width 25 height 11
click at [45, 703] on button "button" at bounding box center [45, 704] width 26 height 26
click at [484, 46] on span "Fill" at bounding box center [489, 45] width 12 height 11
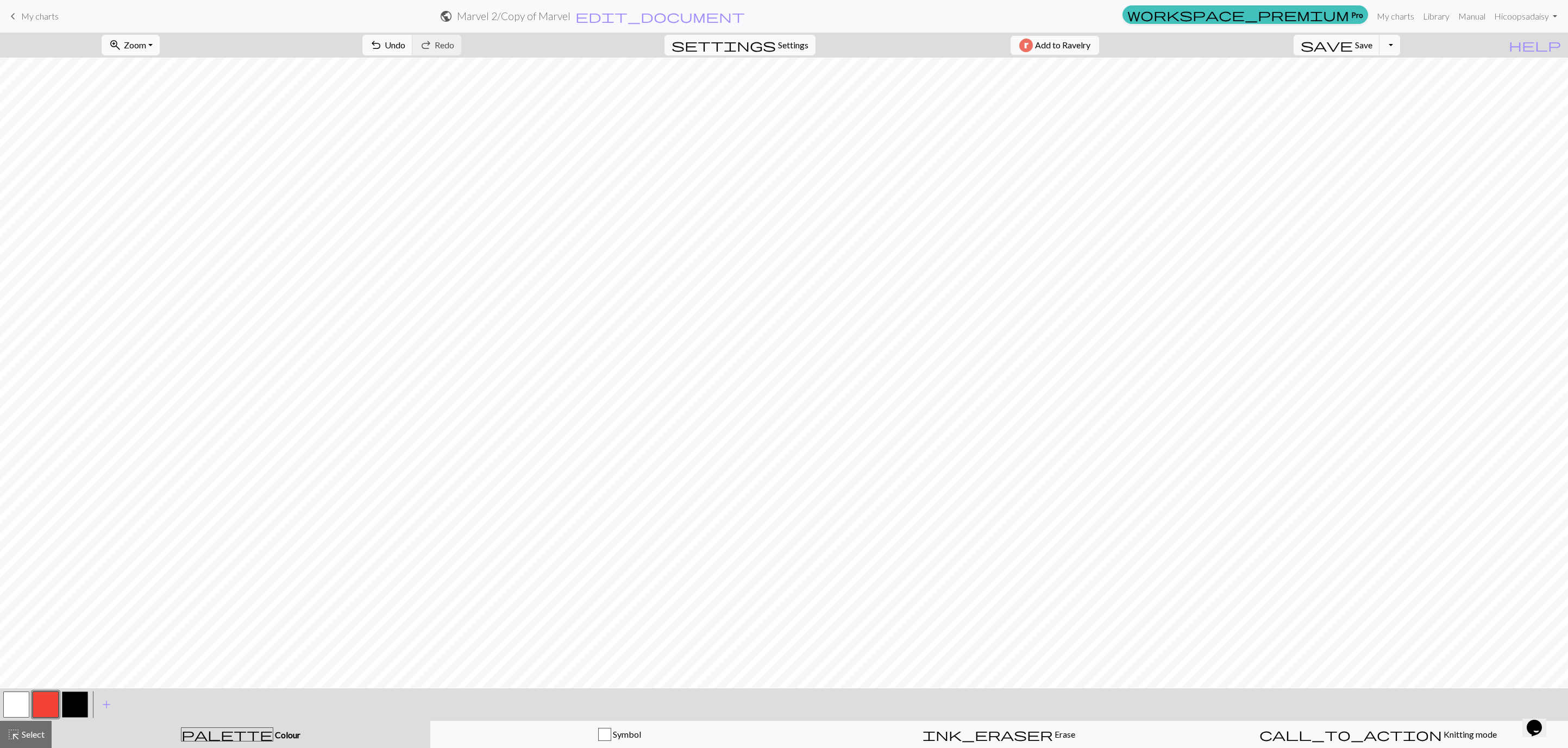
click at [75, 697] on button "button" at bounding box center [75, 704] width 26 height 26
click at [113, 49] on span "Cancel" at bounding box center [99, 45] width 26 height 11
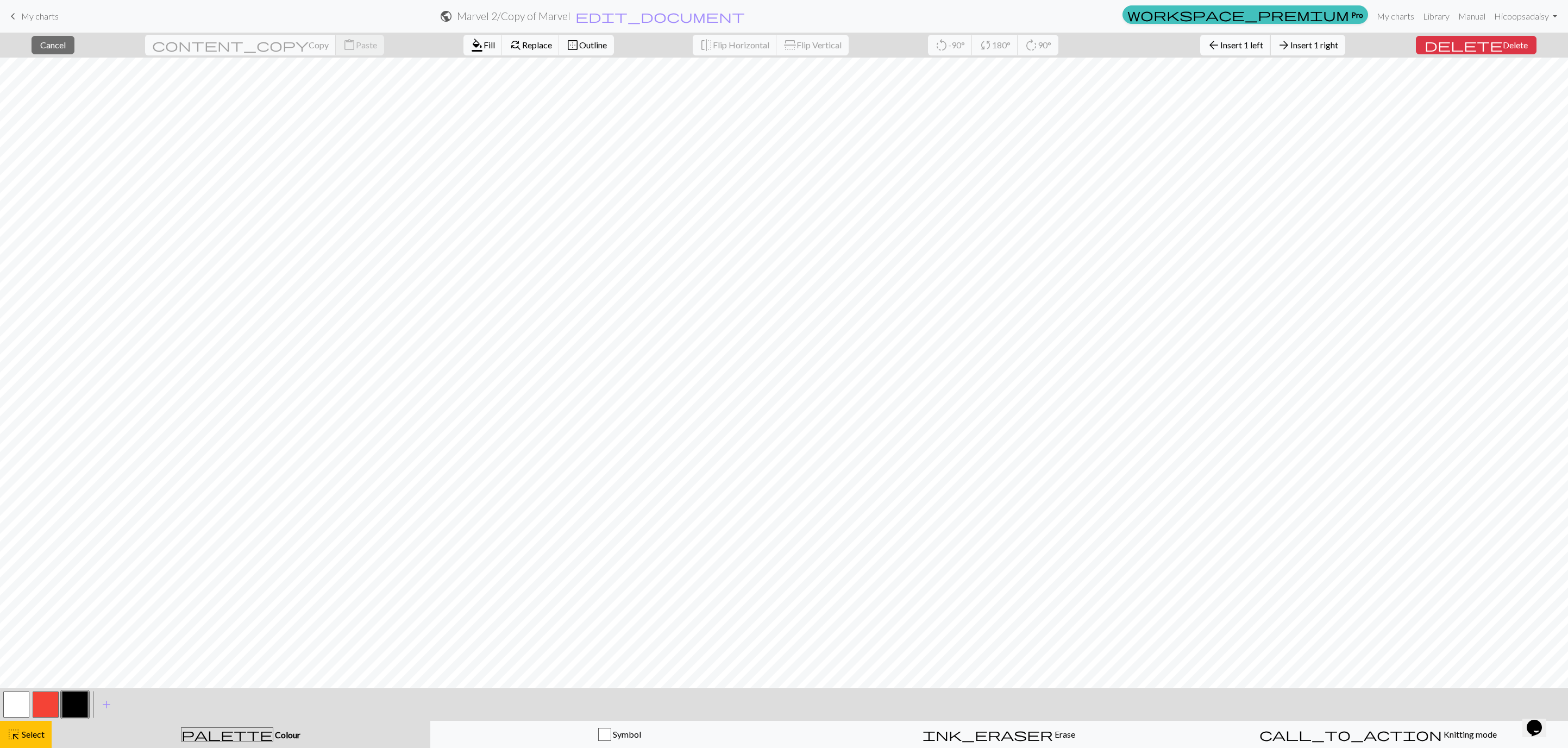
click at [1264, 47] on span "Insert 1 left" at bounding box center [1241, 45] width 43 height 11
click at [44, 705] on button "button" at bounding box center [45, 704] width 26 height 26
click at [484, 48] on span "Fill" at bounding box center [489, 45] width 12 height 11
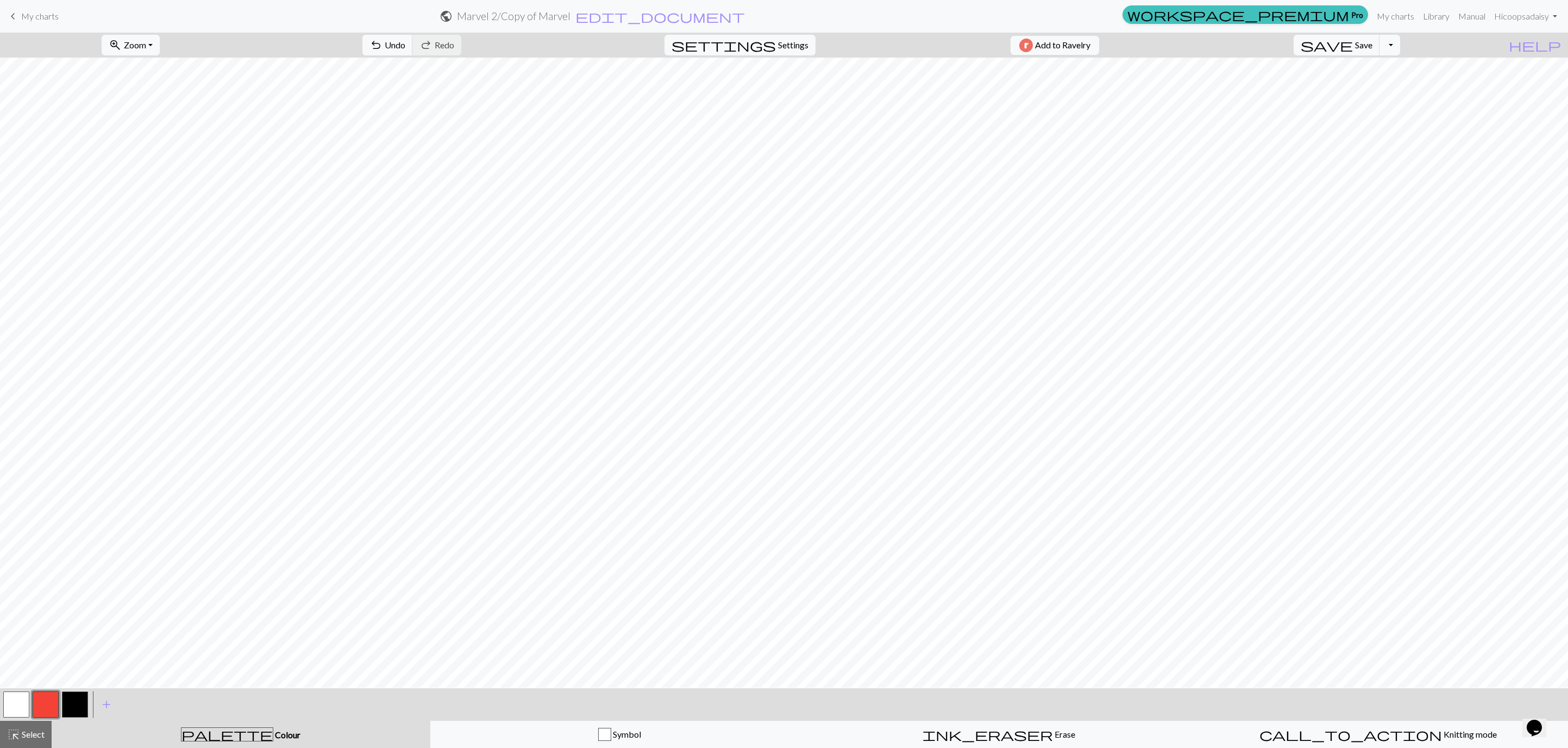
click at [76, 705] on button "button" at bounding box center [75, 704] width 26 height 26
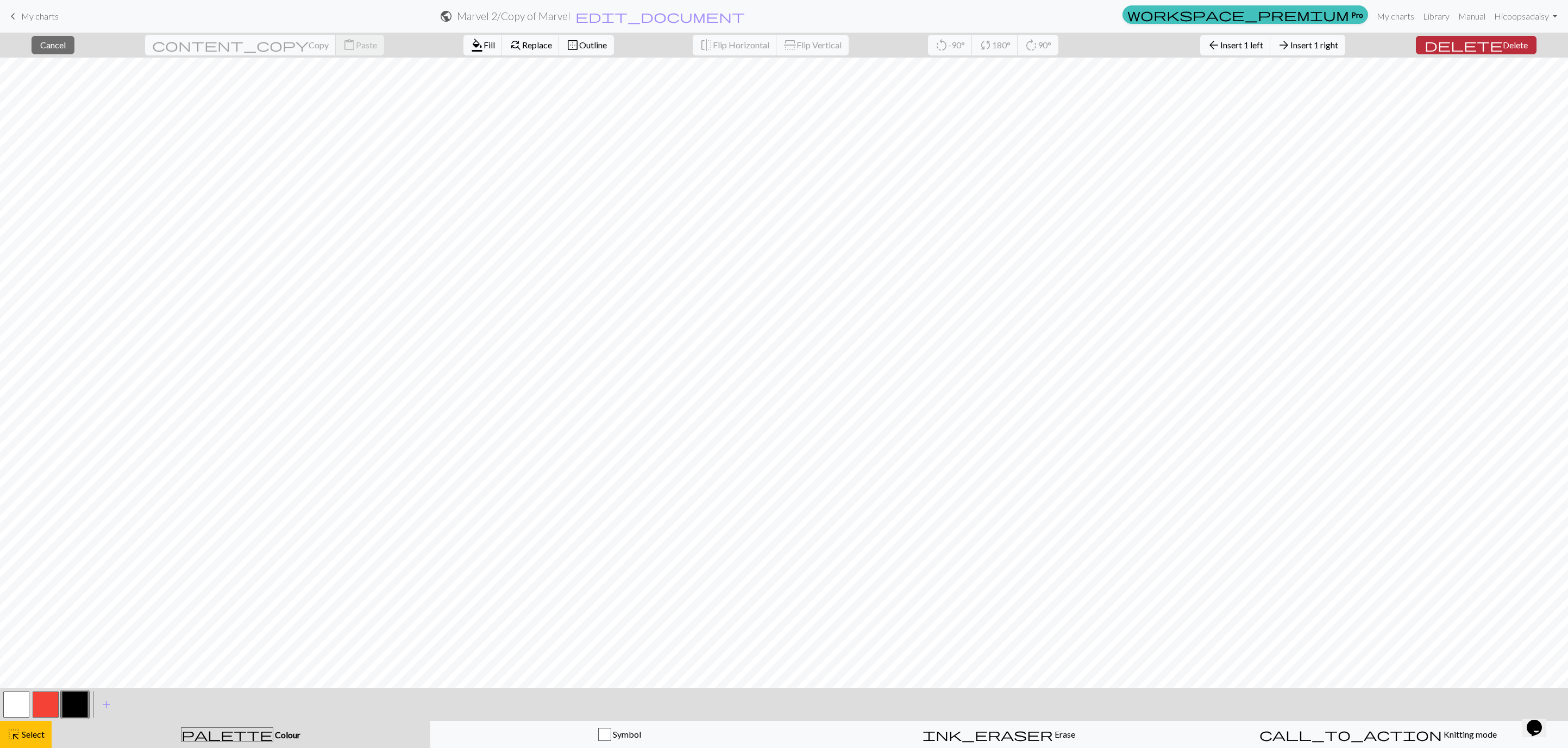
click at [1503, 44] on span "Delete" at bounding box center [1516, 45] width 25 height 11
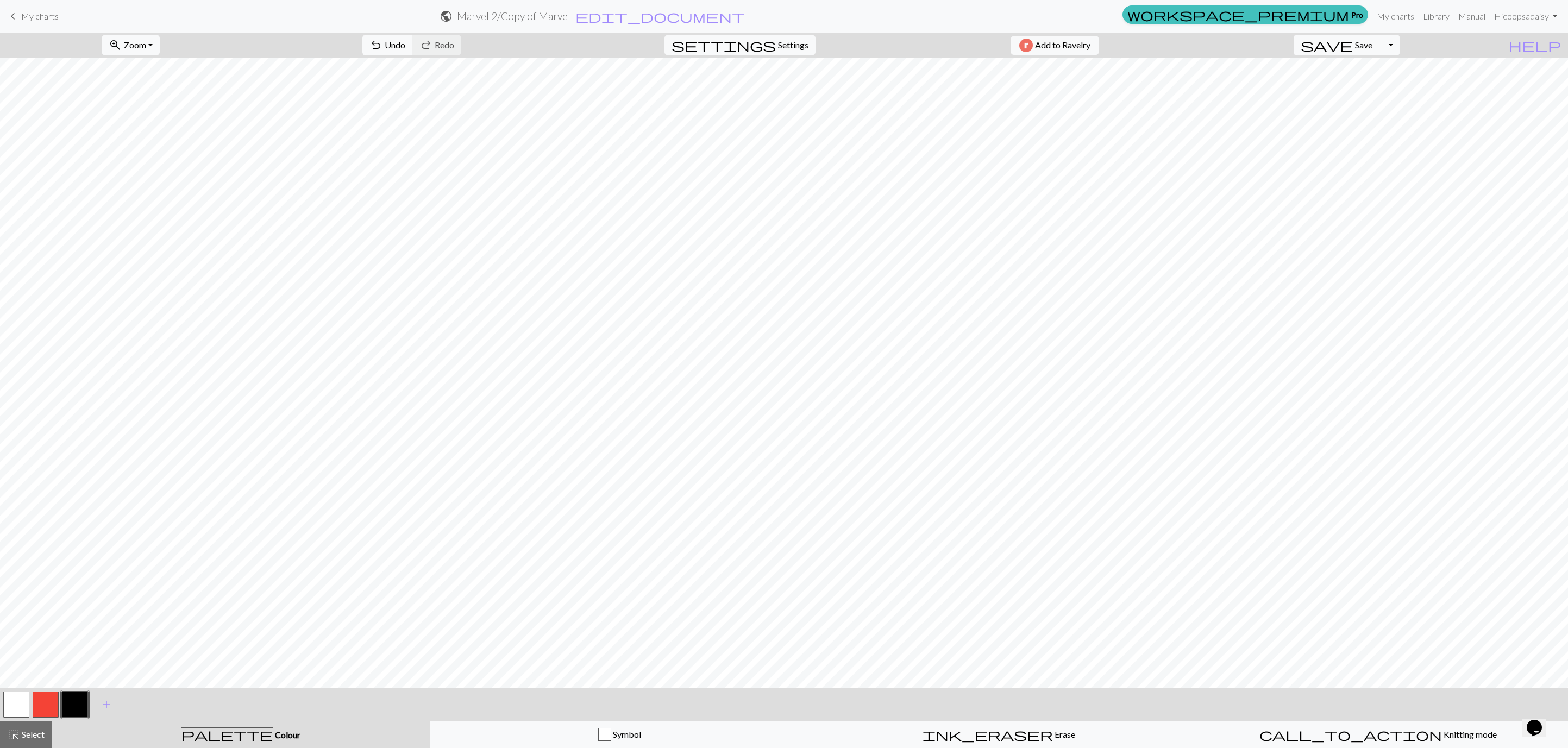
click at [45, 703] on button "button" at bounding box center [45, 704] width 26 height 26
click at [12, 707] on button "button" at bounding box center [16, 704] width 26 height 26
drag, startPoint x: 42, startPoint y: 699, endPoint x: 55, endPoint y: 695, distance: 13.6
click at [44, 699] on button "button" at bounding box center [45, 704] width 26 height 26
click at [10, 699] on button "button" at bounding box center [16, 704] width 26 height 26
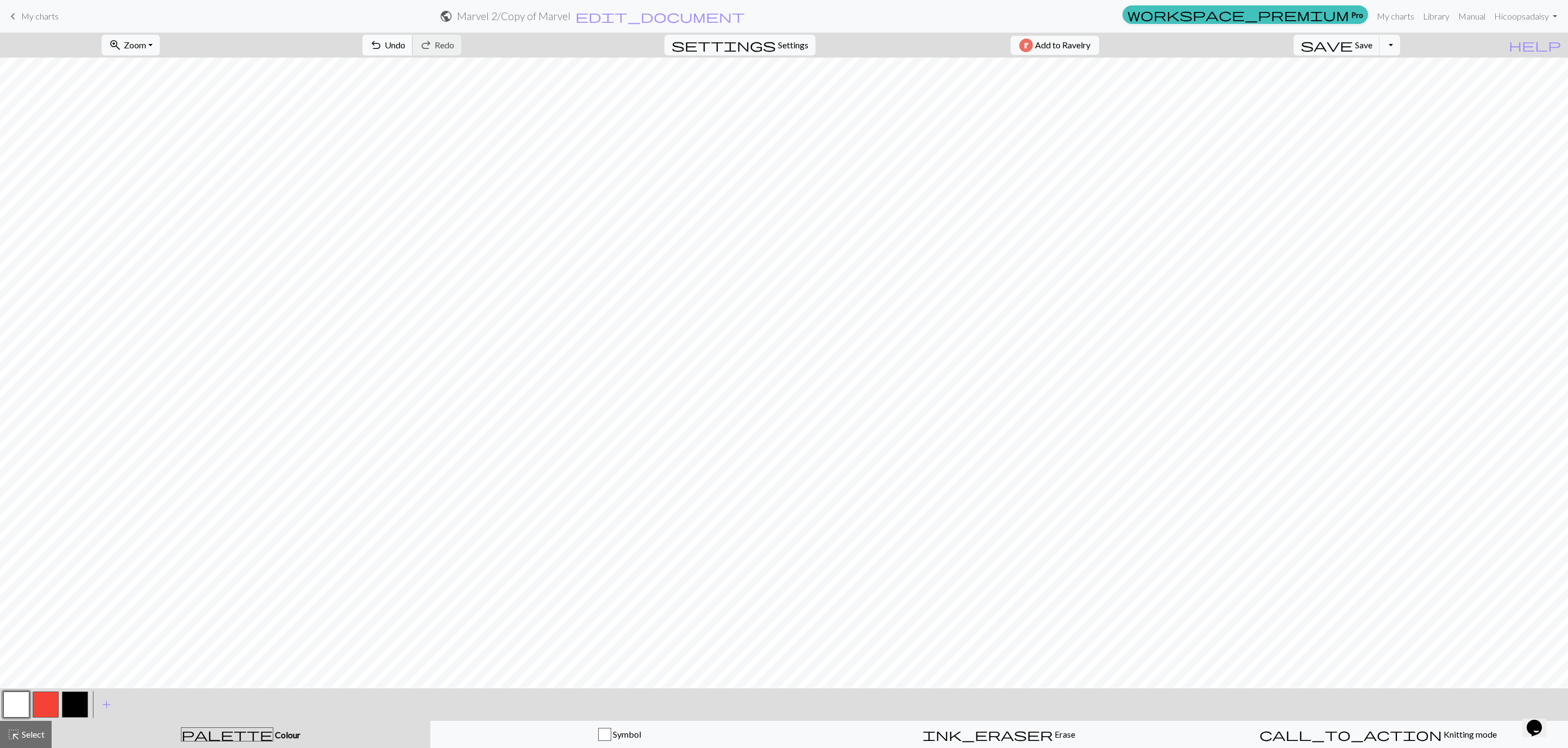
click at [413, 51] on button "undo Undo Undo" at bounding box center [387, 44] width 51 height 20
click at [1374, 48] on button "save Save Save" at bounding box center [1336, 44] width 86 height 20
click at [1400, 44] on button "Toggle Dropdown" at bounding box center [1390, 44] width 20 height 20
click at [1392, 90] on button "save_alt Download" at bounding box center [1310, 88] width 179 height 18
click at [752, 35] on button "Download" at bounding box center [757, 35] width 52 height 20
